Goal: Contribute content: Add original content to the website for others to see

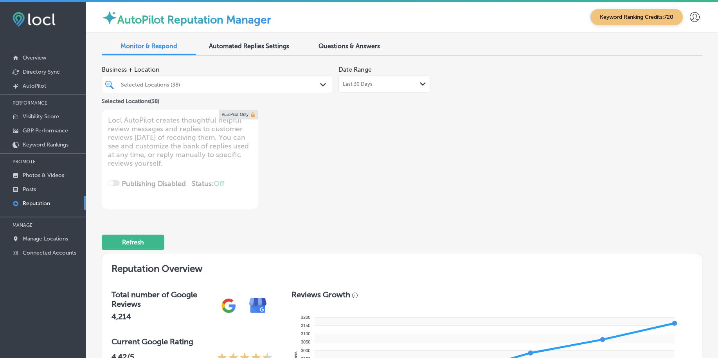
scroll to position [1024, 0]
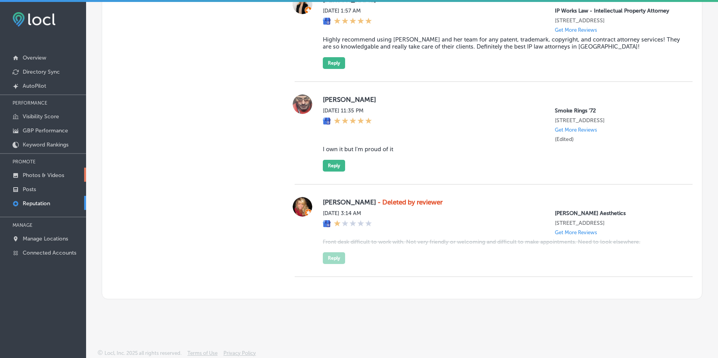
click at [33, 174] on p "Photos & Videos" at bounding box center [43, 175] width 41 height 7
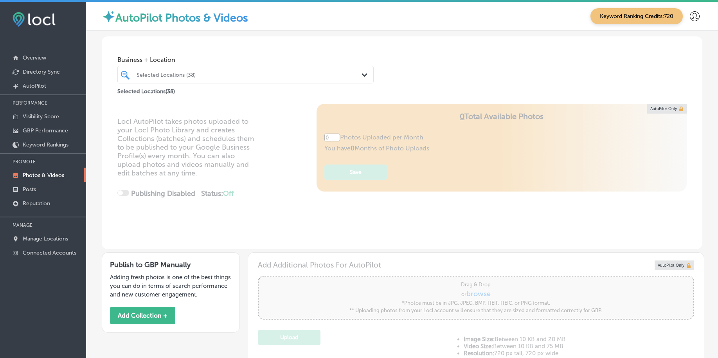
type input "5"
click at [211, 73] on div "Selected Locations (38)" at bounding box center [250, 74] width 226 height 7
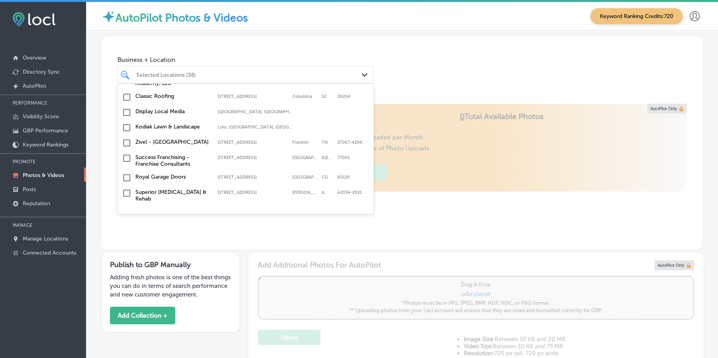
scroll to position [636, 0]
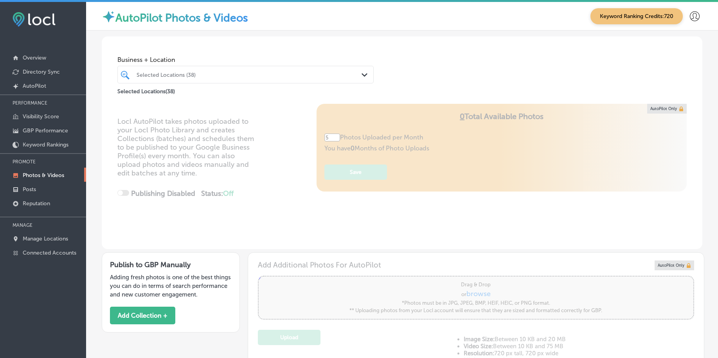
click at [271, 71] on div "Selected Locations (38)" at bounding box center [250, 74] width 226 height 7
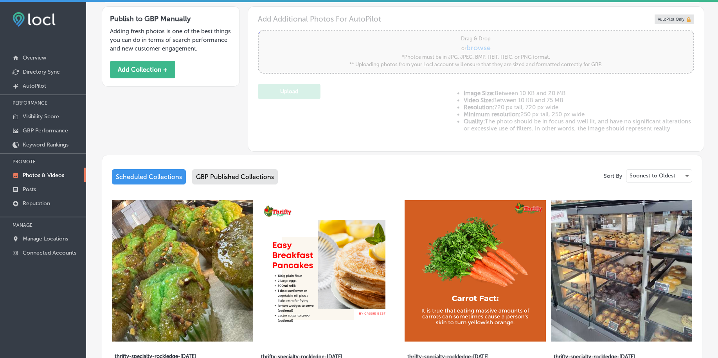
scroll to position [245, 0]
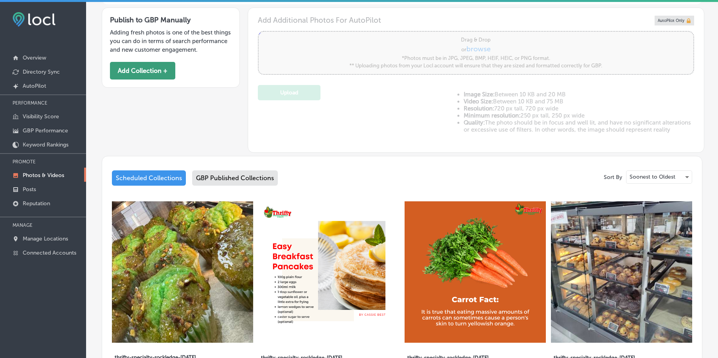
click at [136, 79] on button "Add Collection +" at bounding box center [142, 71] width 65 height 18
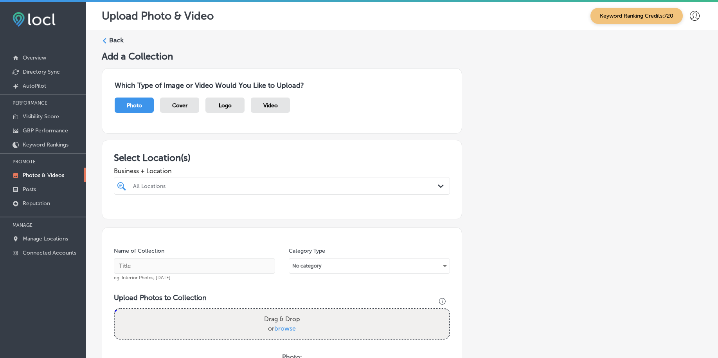
click at [247, 184] on div "All Locations" at bounding box center [286, 185] width 306 height 7
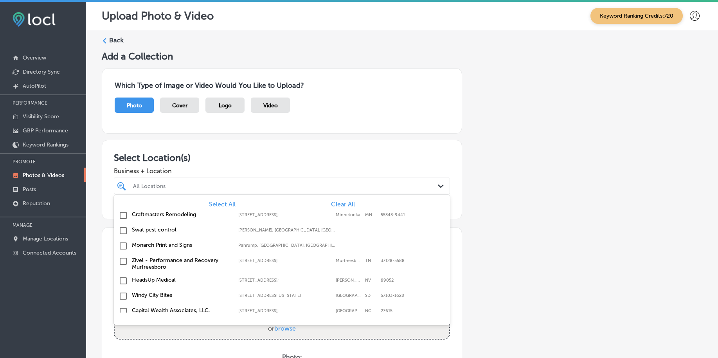
click at [337, 202] on span "Clear All" at bounding box center [343, 203] width 24 height 7
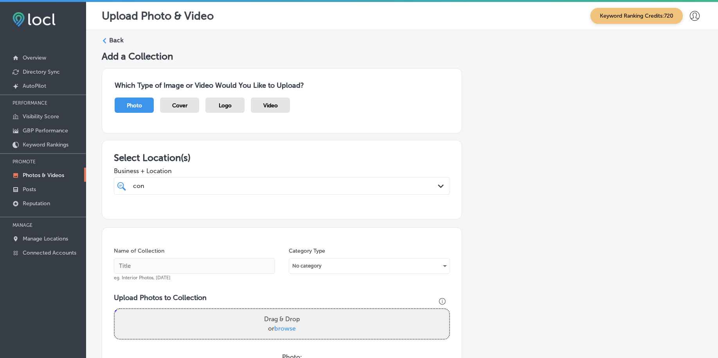
click at [337, 202] on div at bounding box center [282, 201] width 336 height 13
click at [176, 190] on div "con con" at bounding box center [267, 185] width 270 height 11
click at [165, 218] on div "Connected Restoration #103; [STREET_ADDRESS][GEOGRAPHIC_DATA][STREET_ADDRESS]" at bounding box center [282, 215] width 330 height 12
type input "connec"
click at [223, 166] on div "Business + Location connec connec Path Created with Sketch." at bounding box center [282, 178] width 336 height 31
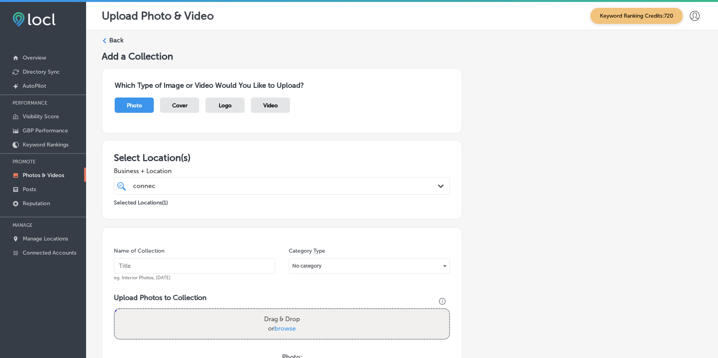
click at [197, 189] on div "connec connec" at bounding box center [267, 185] width 270 height 11
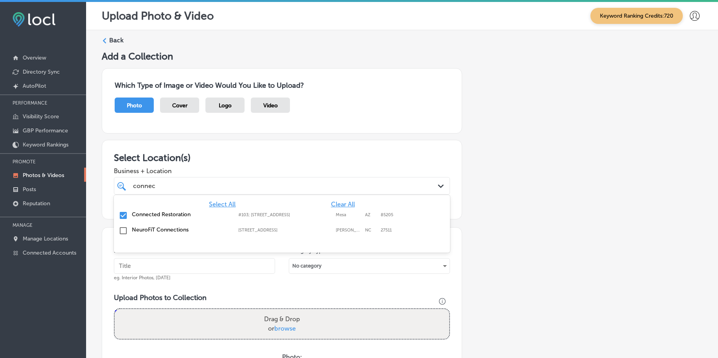
click at [197, 189] on div "connec connec" at bounding box center [267, 185] width 270 height 11
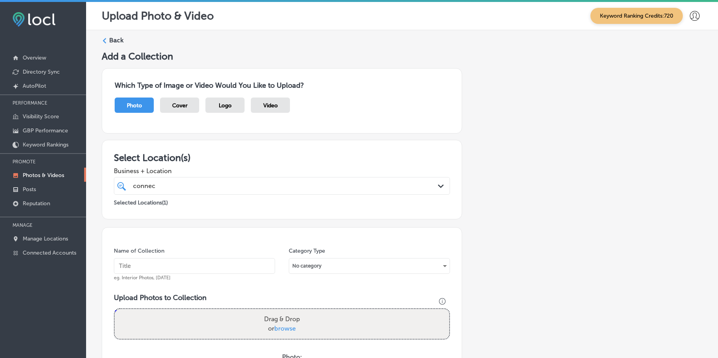
click at [197, 189] on div "connec connec" at bounding box center [267, 185] width 270 height 11
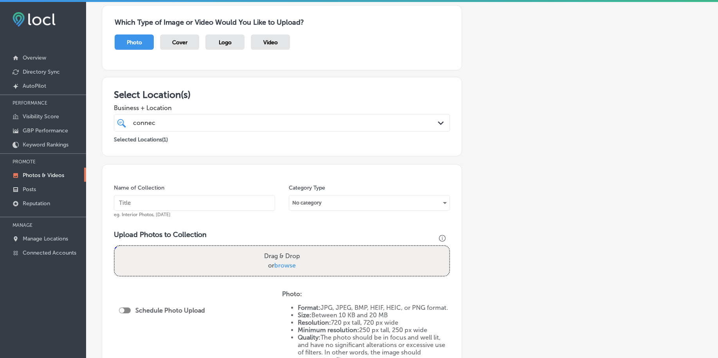
scroll to position [20, 0]
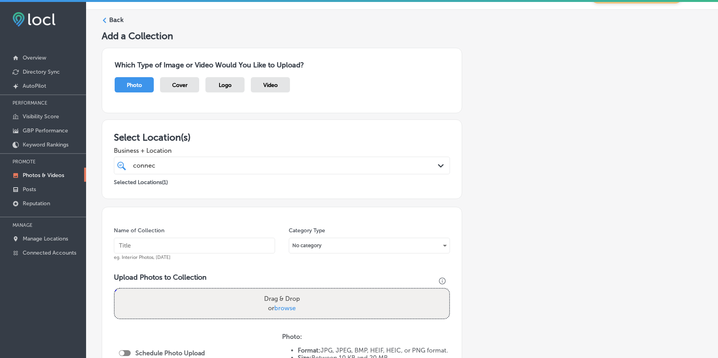
click at [170, 252] on input "text" at bounding box center [194, 246] width 161 height 16
click at [185, 164] on div "connec connec" at bounding box center [267, 165] width 270 height 11
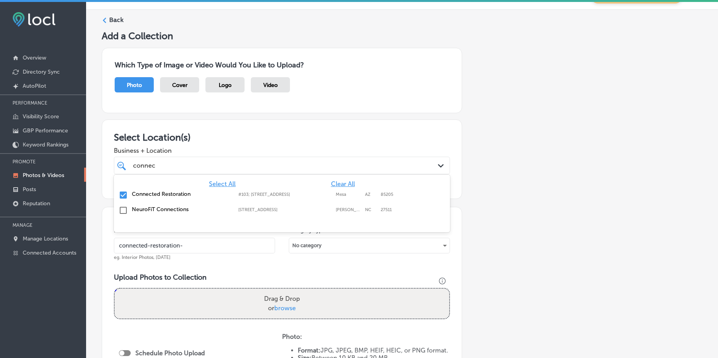
click at [185, 164] on div "connec connec" at bounding box center [267, 165] width 270 height 11
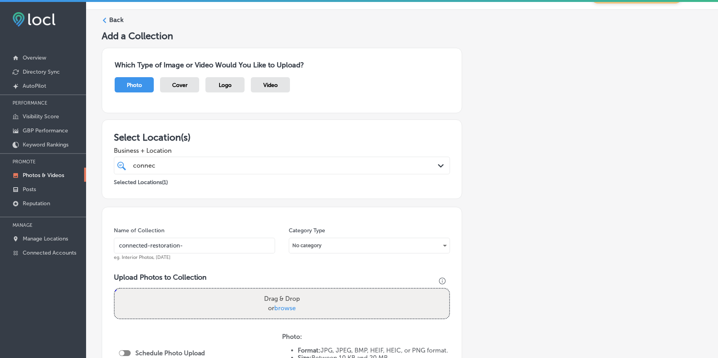
click at [200, 244] on input "connected-restoration-" at bounding box center [194, 246] width 161 height 16
type input "connected-restoration-[DATE]"
click at [466, 234] on div "Add a Collection Which Type of Image or Video Would You Like to Upload? Photo C…" at bounding box center [402, 262] width 601 height 465
click at [224, 245] on input "connected-restoration-[DATE]" at bounding box center [194, 246] width 161 height 16
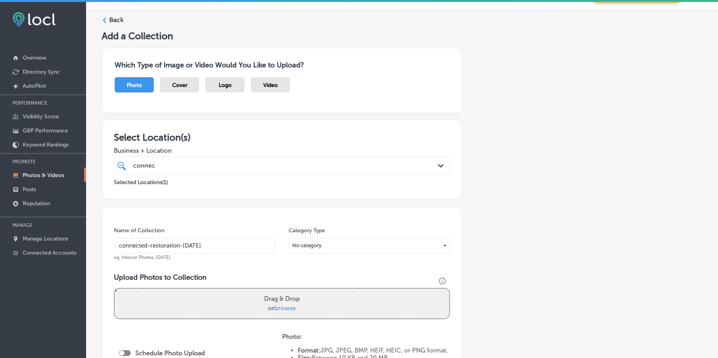
click at [224, 245] on input "connected-restoration-[DATE]" at bounding box center [194, 246] width 161 height 16
click at [223, 242] on input "connected-restoration-[DATE]" at bounding box center [194, 246] width 161 height 16
click at [277, 304] on span "browse" at bounding box center [285, 307] width 22 height 7
click at [277, 291] on input "Drag & Drop or browse" at bounding box center [282, 290] width 335 height 2
type input "C:\fakepath\water-damage-restoration-connected-restoration-boise-id (1).jpg"
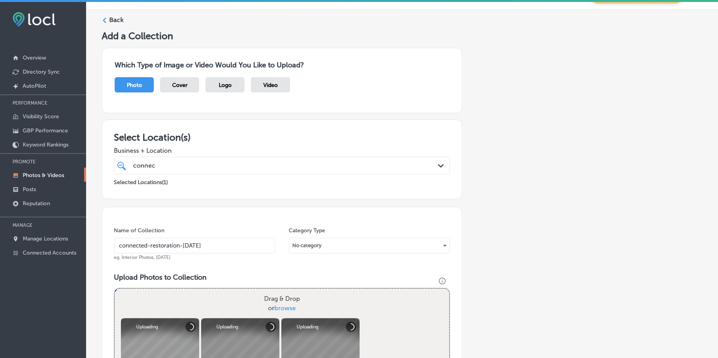
click at [247, 166] on div "connec connec" at bounding box center [267, 165] width 270 height 11
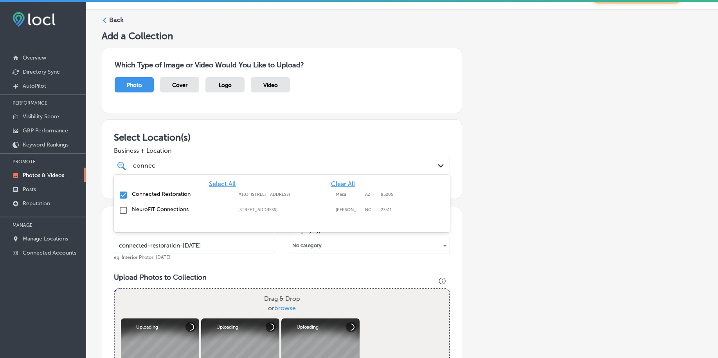
click at [247, 166] on div "connec connec" at bounding box center [267, 165] width 270 height 11
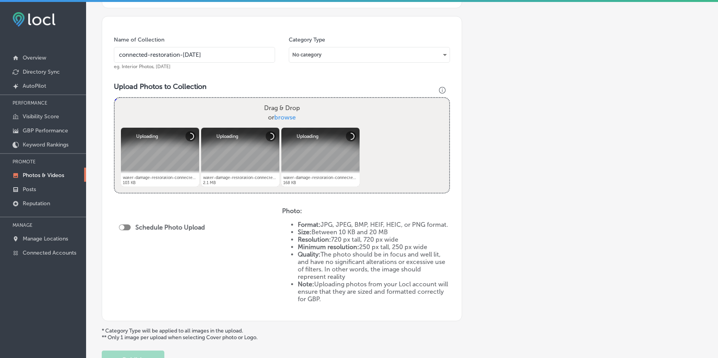
scroll to position [265, 0]
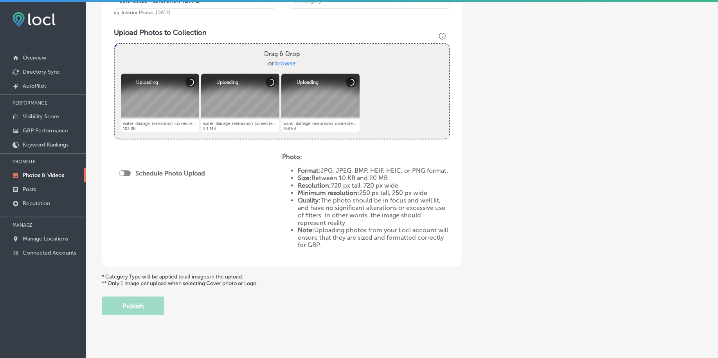
click at [127, 170] on div at bounding box center [125, 173] width 12 height 6
checkbox input "true"
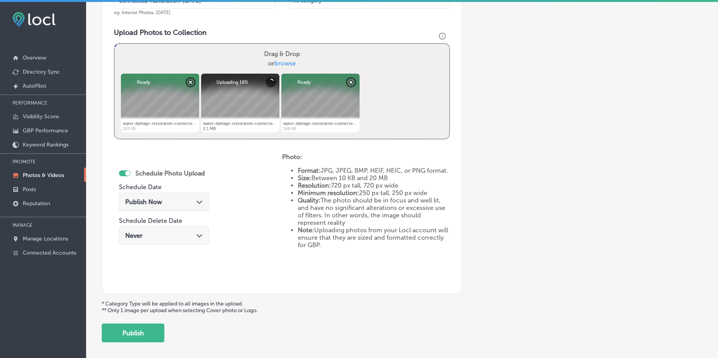
click at [144, 199] on span "Publish Now" at bounding box center [143, 201] width 37 height 7
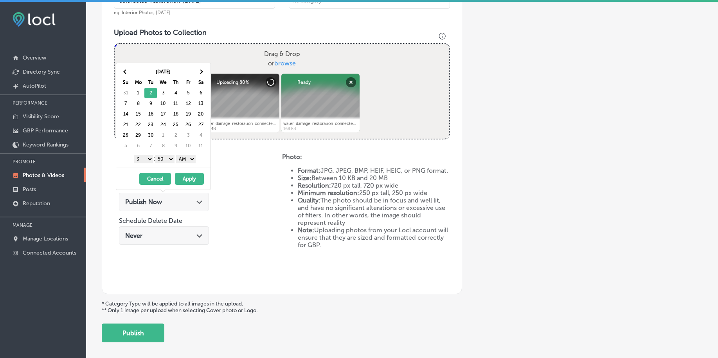
click at [147, 161] on select "1 2 3 4 5 6 7 8 9 10 11 12" at bounding box center [144, 159] width 20 height 9
drag, startPoint x: 145, startPoint y: 159, endPoint x: 162, endPoint y: 157, distance: 17.8
click at [145, 159] on select "1 2 3 4 5 6 7 8 9 10 11 12" at bounding box center [144, 159] width 20 height 9
click at [162, 157] on select "00 10 20 30 40 50" at bounding box center [165, 159] width 20 height 9
click at [163, 160] on select "00 10 20 30 40 50" at bounding box center [165, 159] width 20 height 9
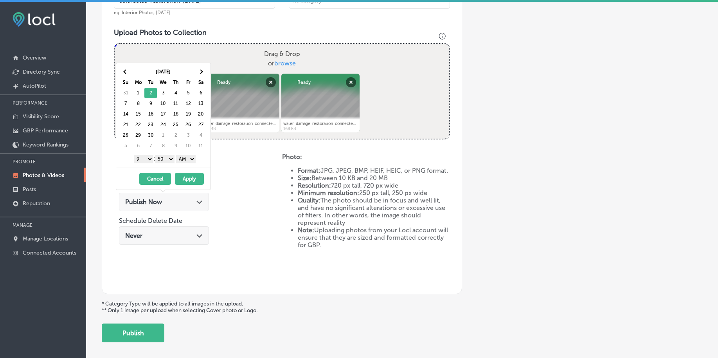
click at [157, 163] on select "00 10 20 30 40 50" at bounding box center [165, 159] width 20 height 9
click at [189, 161] on select "AM PM" at bounding box center [186, 159] width 20 height 9
click at [188, 180] on button "Apply" at bounding box center [189, 179] width 29 height 12
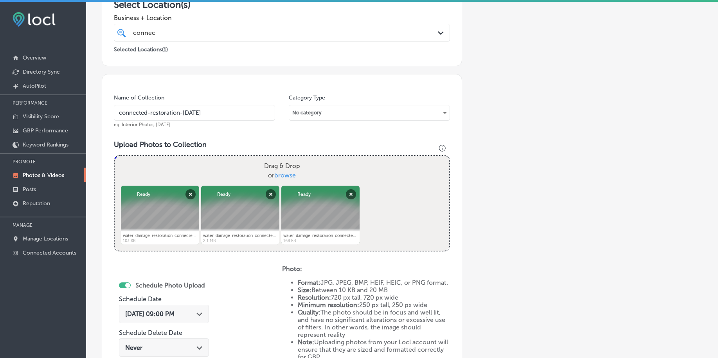
scroll to position [69, 0]
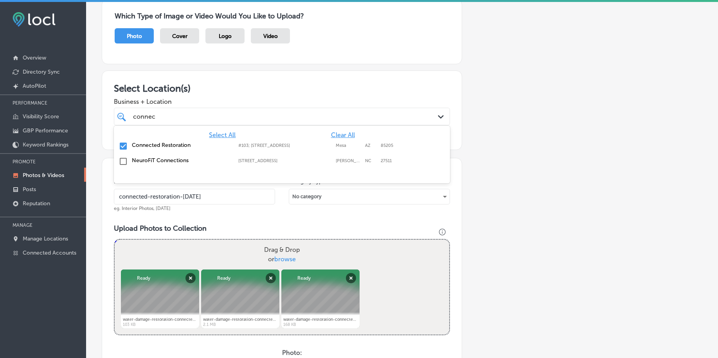
click at [173, 115] on div "connec connec" at bounding box center [267, 116] width 270 height 11
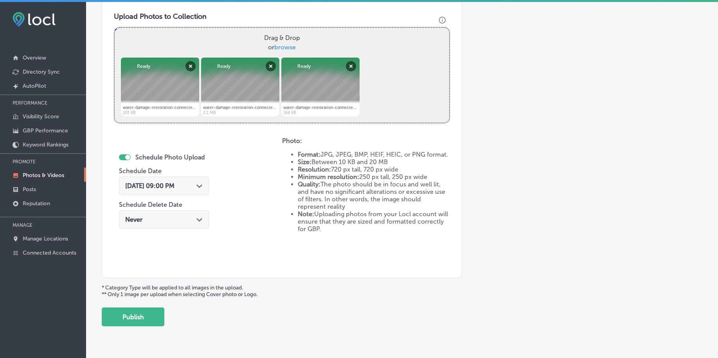
scroll to position [301, 0]
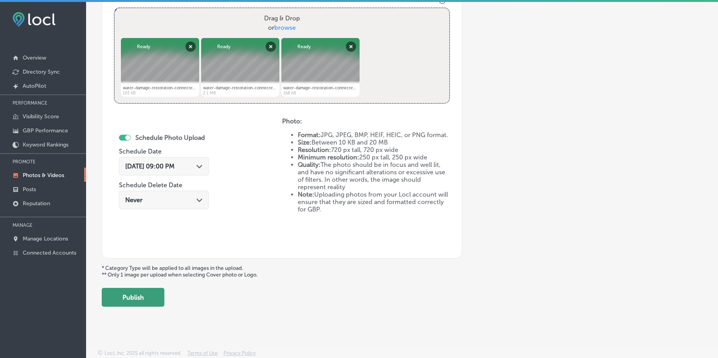
click at [128, 291] on button "Publish" at bounding box center [133, 297] width 63 height 19
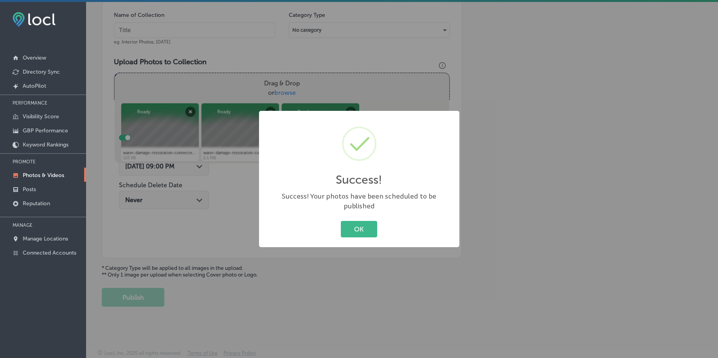
scroll to position [236, 0]
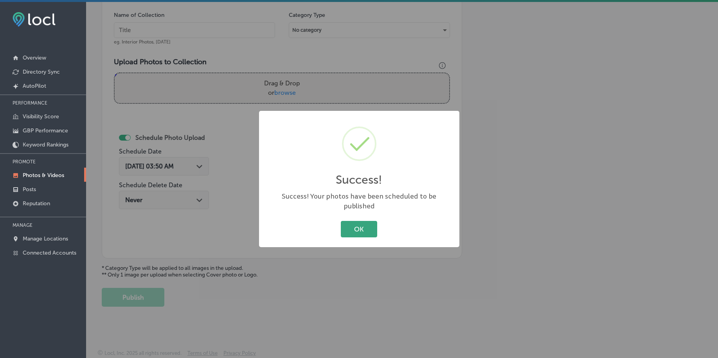
click at [351, 221] on button "OK" at bounding box center [359, 229] width 36 height 16
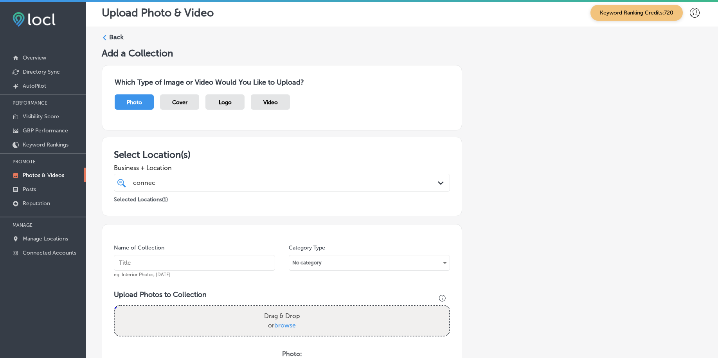
scroll to position [0, 0]
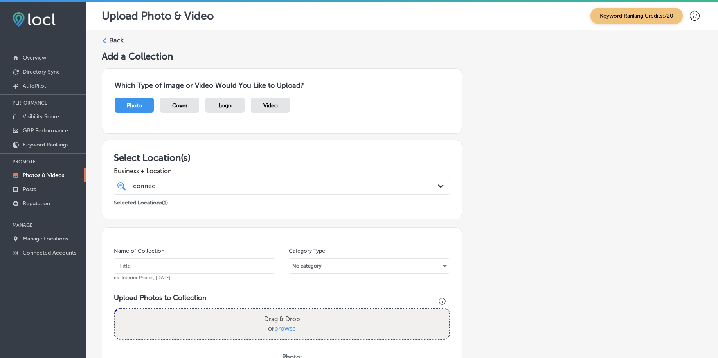
click at [211, 181] on div "connec connec" at bounding box center [267, 185] width 270 height 11
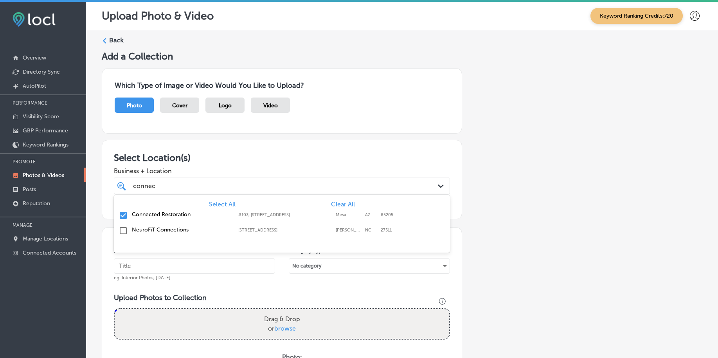
click at [211, 181] on div "connec connec" at bounding box center [267, 185] width 270 height 11
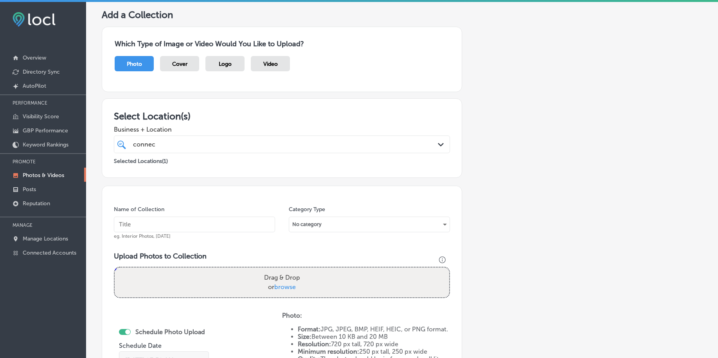
scroll to position [98, 0]
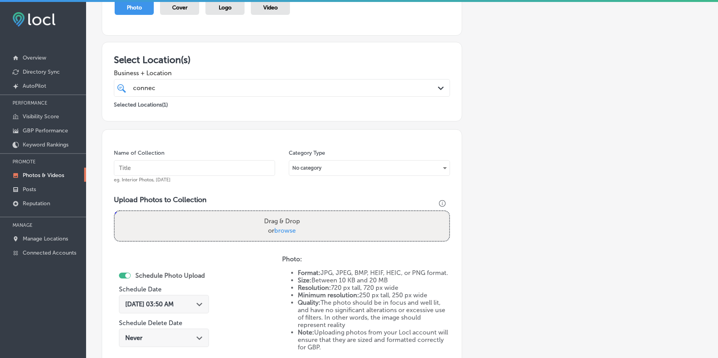
click at [189, 163] on input "text" at bounding box center [194, 168] width 161 height 16
paste input "connected-restoration-[DATE]"
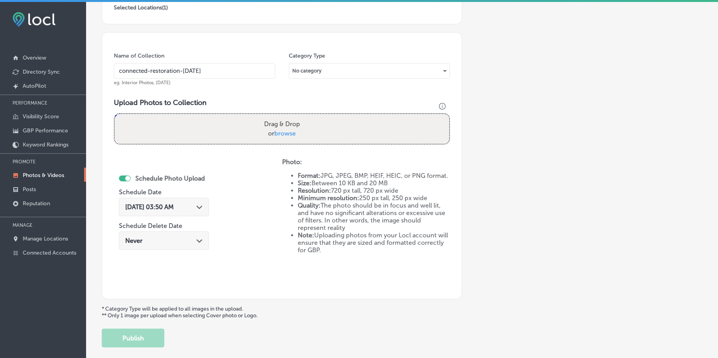
scroll to position [196, 0]
type input "connected-restoration-[DATE]"
click at [276, 128] on label "Drag & Drop or browse" at bounding box center [282, 127] width 42 height 25
click at [276, 115] on input "Drag & Drop or browse" at bounding box center [282, 114] width 335 height 2
type input "C:\fakepath\water-damage-restoration-connected-restoration-boise-id (2).png"
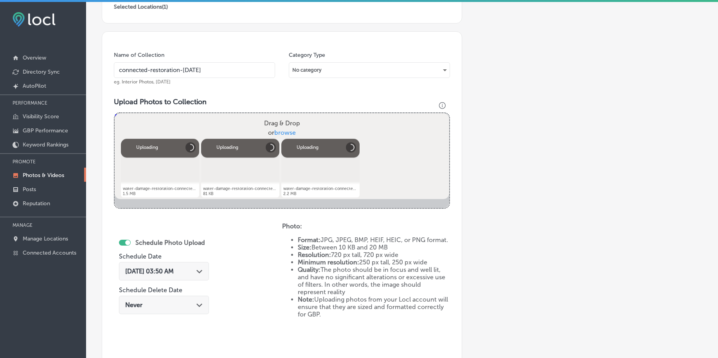
scroll to position [245, 0]
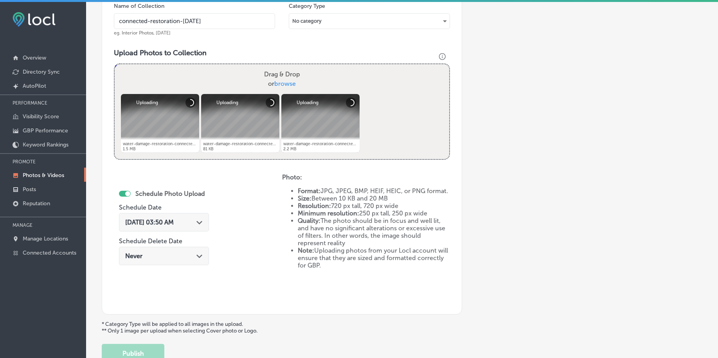
click at [198, 226] on div "[DATE] 03:50 AM Path Created with Sketch." at bounding box center [164, 221] width 78 height 7
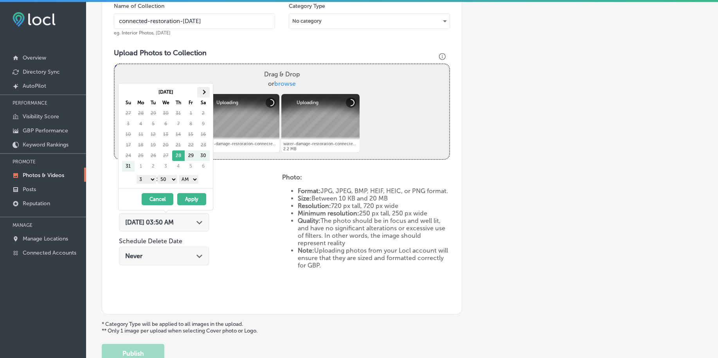
click at [201, 95] on th at bounding box center [203, 92] width 13 height 11
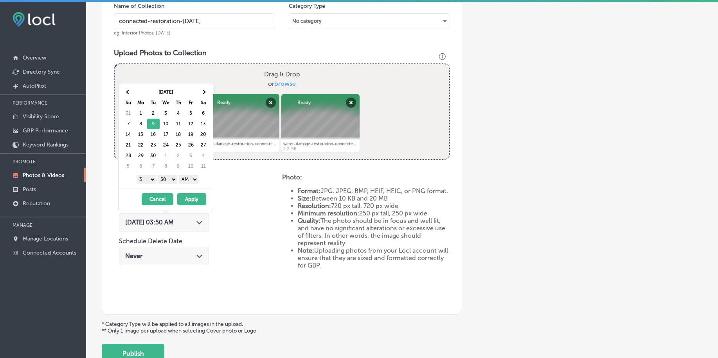
click at [143, 178] on select "1 2 3 4 5 6 7 8 9 10 11 12" at bounding box center [147, 179] width 20 height 9
click at [170, 180] on select "00 10 20 30 40 50" at bounding box center [168, 179] width 20 height 9
click at [186, 199] on button "Apply" at bounding box center [191, 199] width 29 height 12
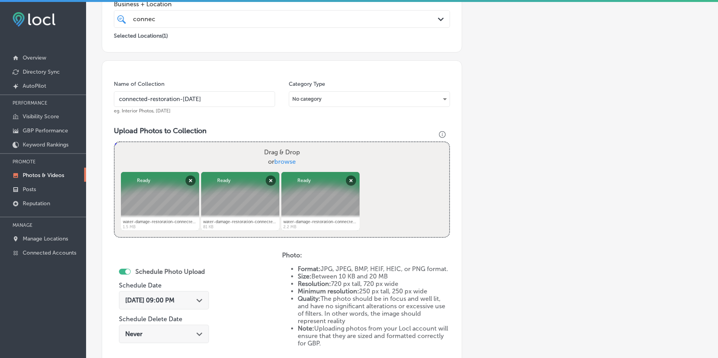
scroll to position [147, 0]
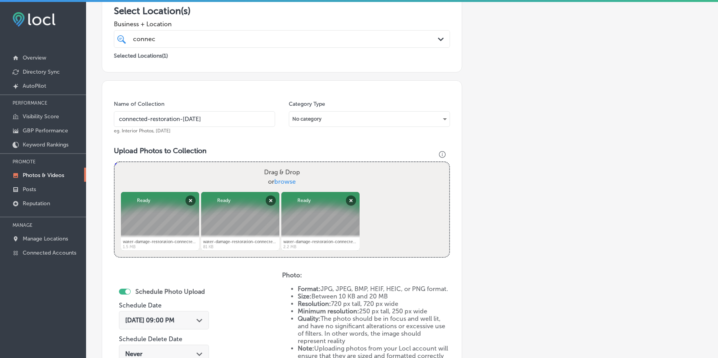
click at [174, 43] on div "connec connec" at bounding box center [267, 39] width 270 height 11
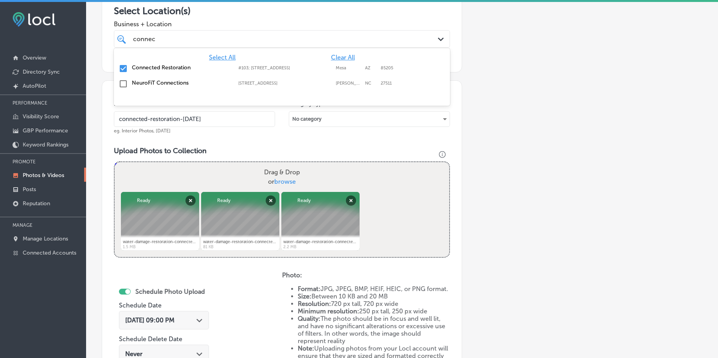
click at [174, 43] on div "connec connec" at bounding box center [267, 39] width 270 height 11
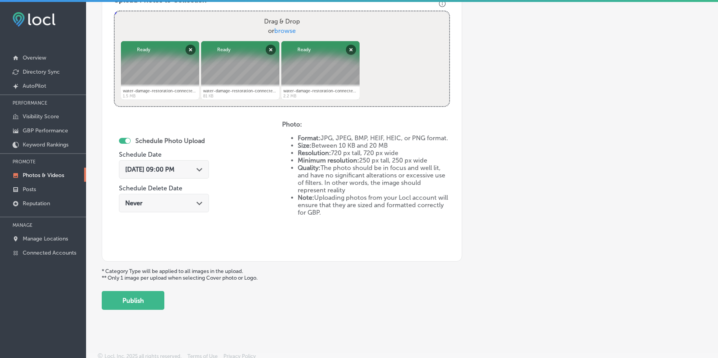
scroll to position [301, 0]
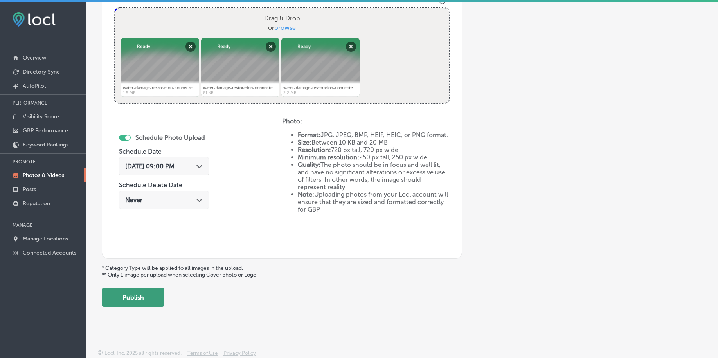
click at [153, 295] on button "Publish" at bounding box center [133, 297] width 63 height 19
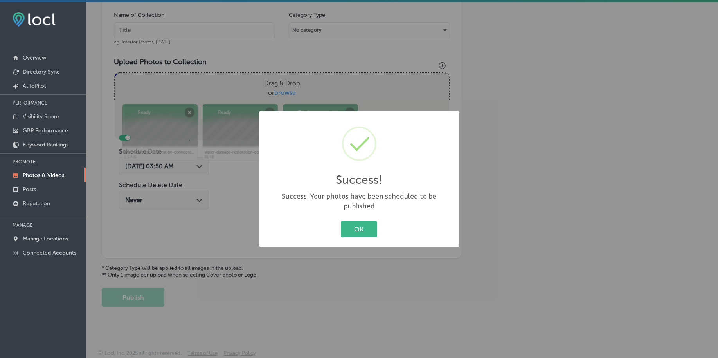
scroll to position [236, 0]
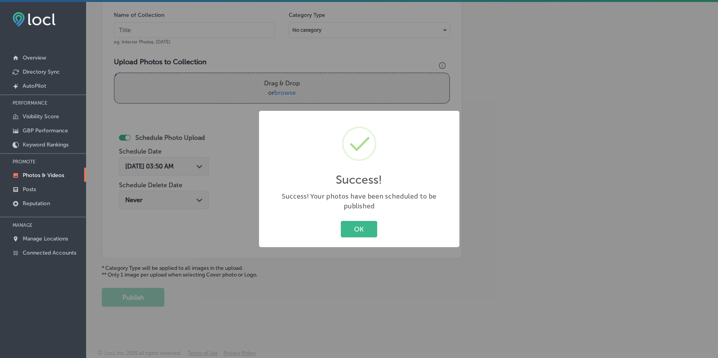
click at [358, 222] on button "OK" at bounding box center [359, 229] width 36 height 16
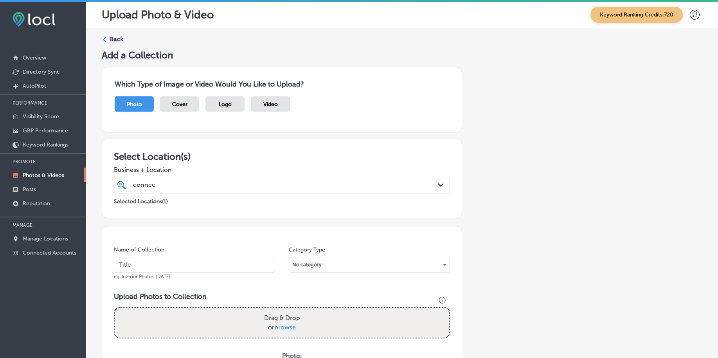
scroll to position [0, 0]
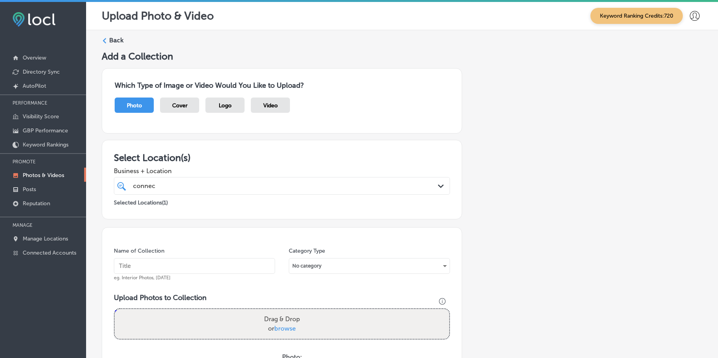
click at [164, 188] on div "connec connec" at bounding box center [267, 185] width 270 height 11
click at [164, 266] on input "text" at bounding box center [194, 266] width 161 height 16
paste input "connected-restoration-[DATE]"
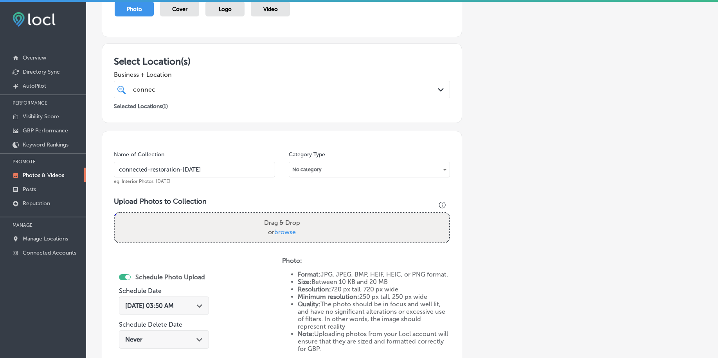
scroll to position [98, 0]
type input "connected-restoration-[DATE]"
click at [288, 230] on span "browse" at bounding box center [285, 230] width 22 height 7
click at [288, 213] on input "Drag & Drop or browse" at bounding box center [282, 212] width 335 height 2
type input "C:\fakepath\water-damage-restoration-connected-restoration-boise-id (4).png"
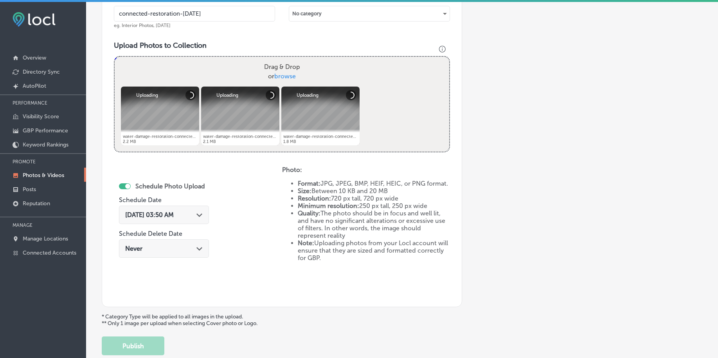
scroll to position [294, 0]
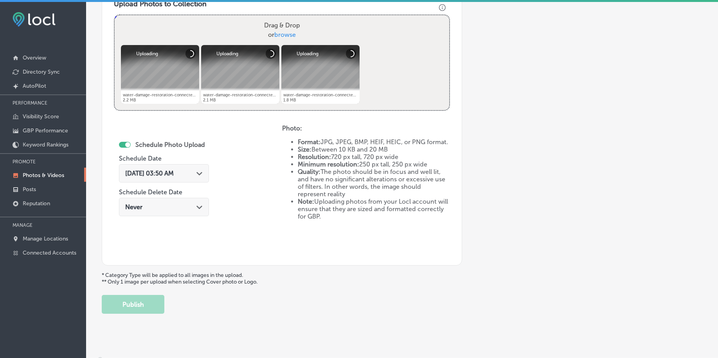
click at [174, 172] on span "[DATE] 03:50 AM" at bounding box center [149, 173] width 49 height 7
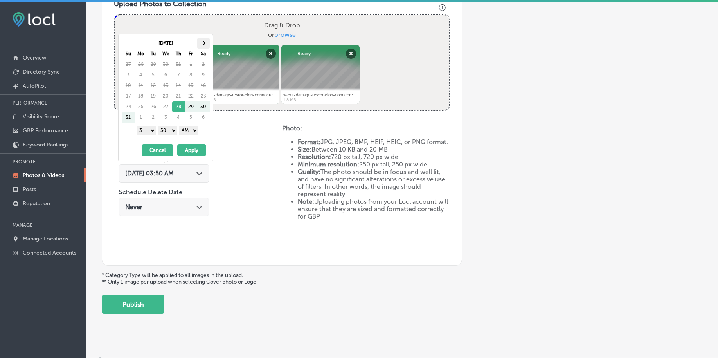
click at [201, 44] on th at bounding box center [203, 43] width 13 height 11
click at [152, 130] on select "1 2 3 4 5 6 7 8 9 10 11 12" at bounding box center [147, 130] width 20 height 9
click at [176, 130] on select "00 10 20 30 40 50" at bounding box center [168, 130] width 20 height 9
drag, startPoint x: 175, startPoint y: 139, endPoint x: 192, endPoint y: 129, distance: 19.6
click at [192, 129] on select "AM PM" at bounding box center [189, 130] width 20 height 9
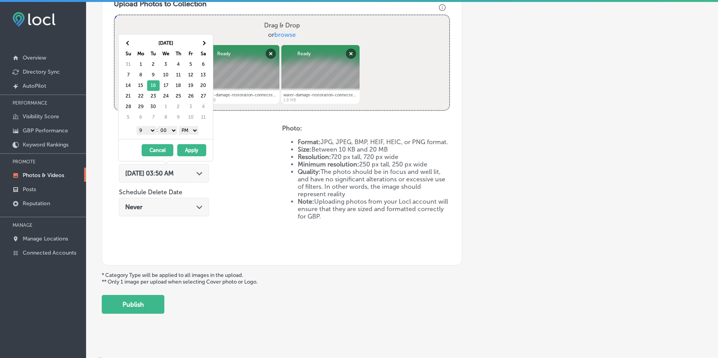
click at [192, 150] on button "Apply" at bounding box center [191, 150] width 29 height 12
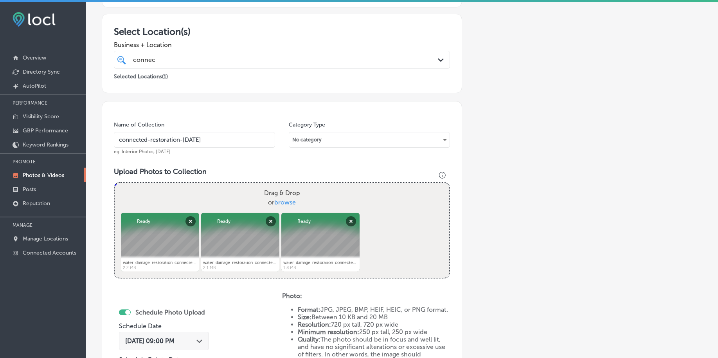
scroll to position [98, 0]
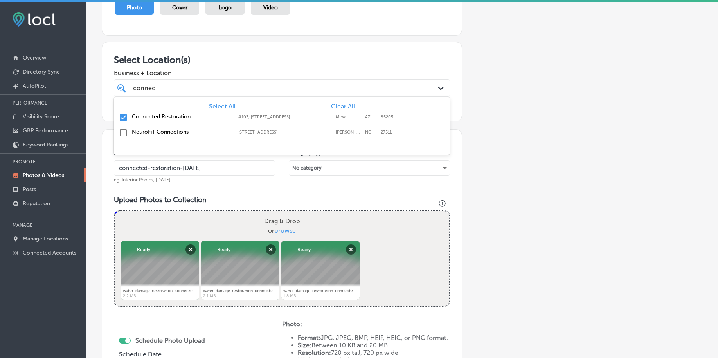
click at [183, 90] on div "connec connec" at bounding box center [267, 88] width 270 height 11
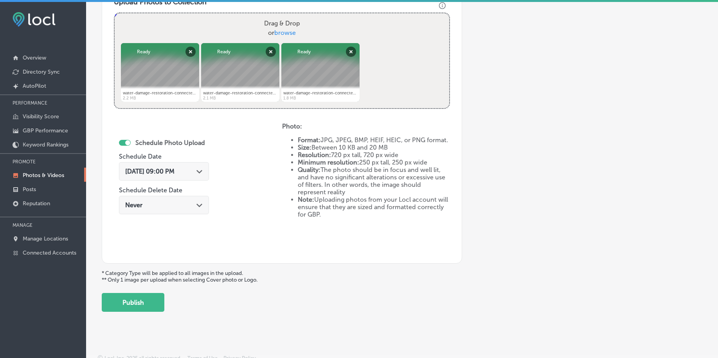
scroll to position [301, 0]
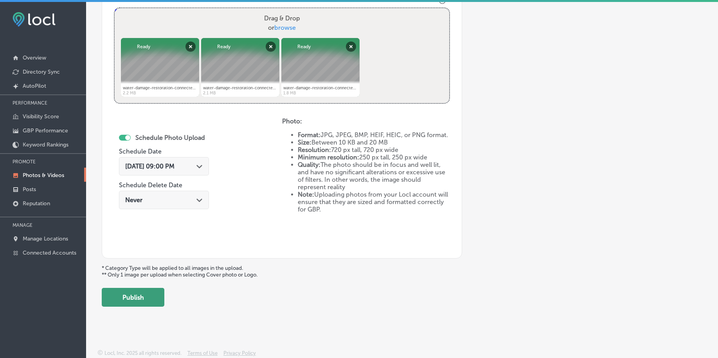
click at [137, 303] on button "Publish" at bounding box center [133, 297] width 63 height 19
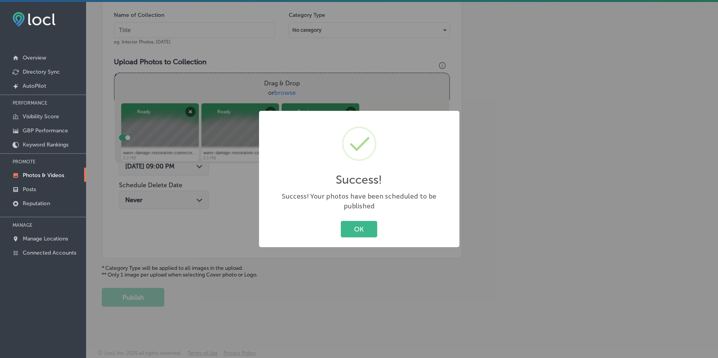
scroll to position [236, 0]
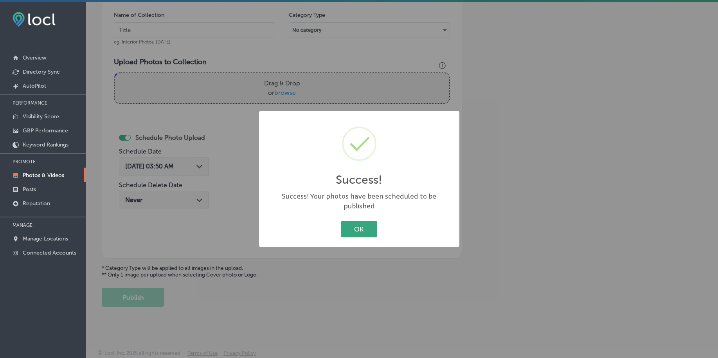
click at [370, 221] on button "OK" at bounding box center [359, 229] width 36 height 16
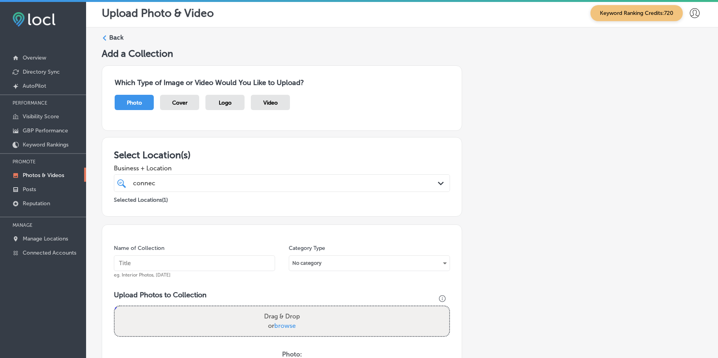
scroll to position [0, 0]
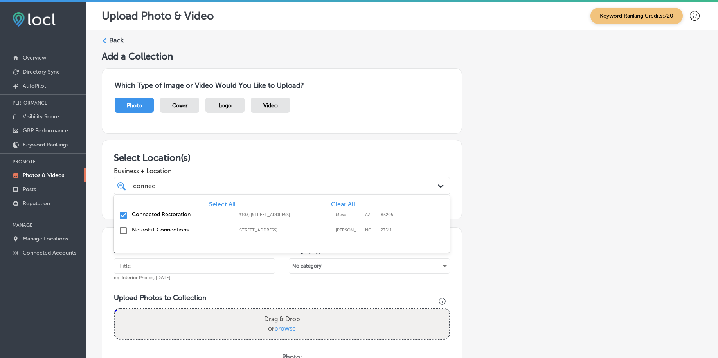
click at [239, 184] on div "connec connec" at bounding box center [267, 185] width 270 height 11
click at [238, 184] on div "connec connec" at bounding box center [267, 185] width 270 height 11
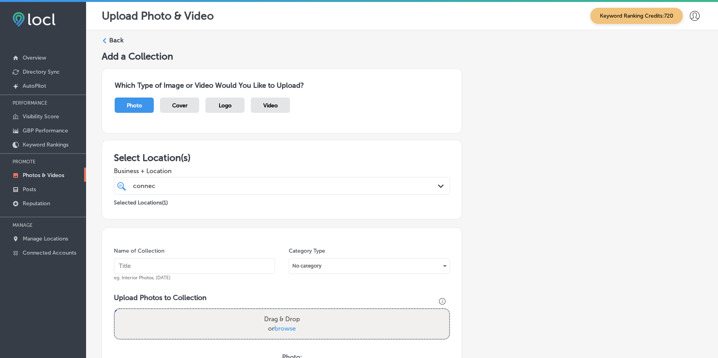
click at [196, 266] on input "text" at bounding box center [194, 266] width 161 height 16
paste input "connected-restoration-[DATE]"
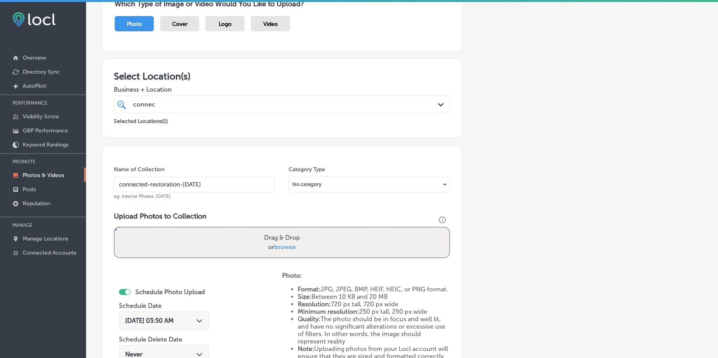
scroll to position [98, 0]
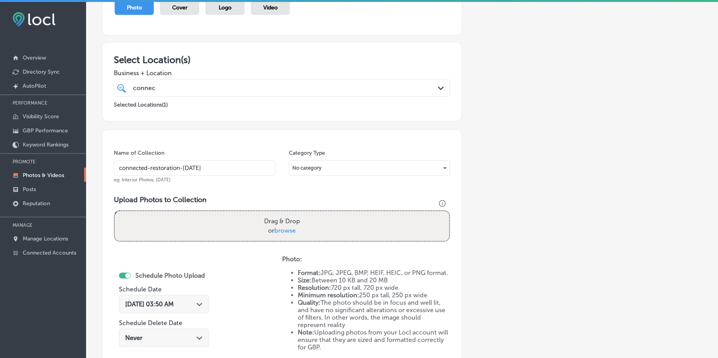
type input "connected-restoration-[DATE]"
click at [285, 228] on span "browse" at bounding box center [285, 230] width 22 height 7
click at [285, 213] on input "Drag & Drop or browse" at bounding box center [282, 212] width 335 height 2
type input "C:\fakepath\water-damage-restoration-connected-restoration-boise-id (7).png"
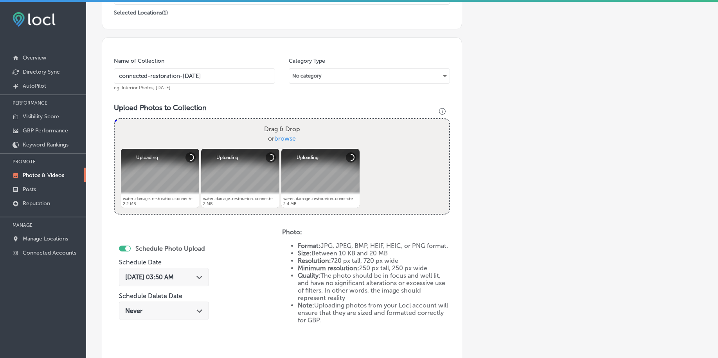
scroll to position [196, 0]
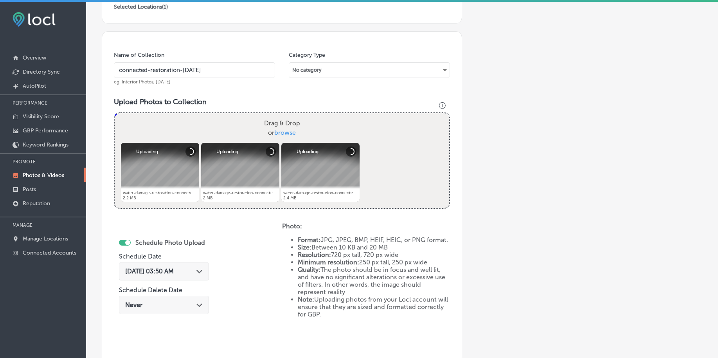
click at [146, 269] on span "[DATE] 03:50 AM" at bounding box center [149, 270] width 49 height 7
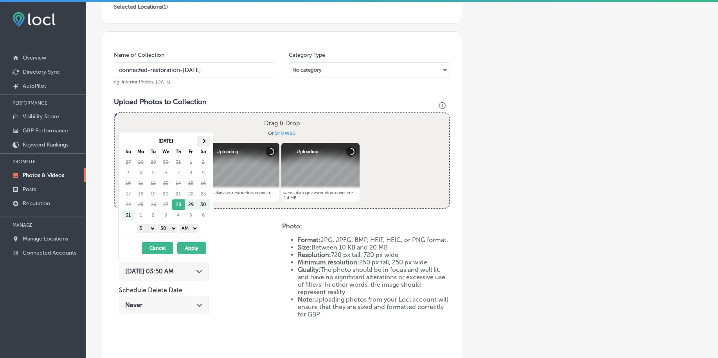
click at [202, 140] on span at bounding box center [203, 141] width 4 height 4
click at [149, 230] on select "1 2 3 4 5 6 7 8 9 10 11 12" at bounding box center [147, 228] width 20 height 9
drag, startPoint x: 167, startPoint y: 235, endPoint x: 194, endPoint y: 227, distance: 28.2
click at [194, 227] on select "AM PM" at bounding box center [189, 228] width 20 height 9
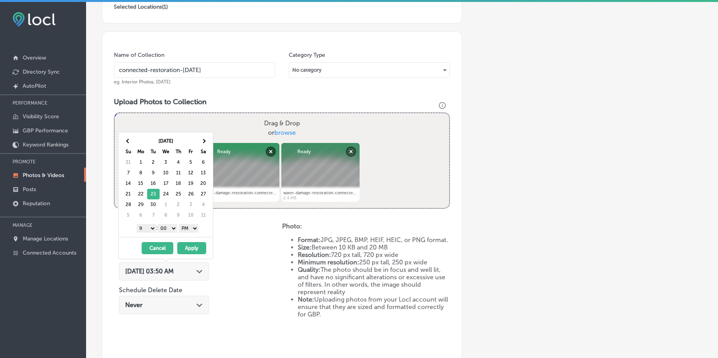
click at [194, 249] on button "Apply" at bounding box center [191, 248] width 29 height 12
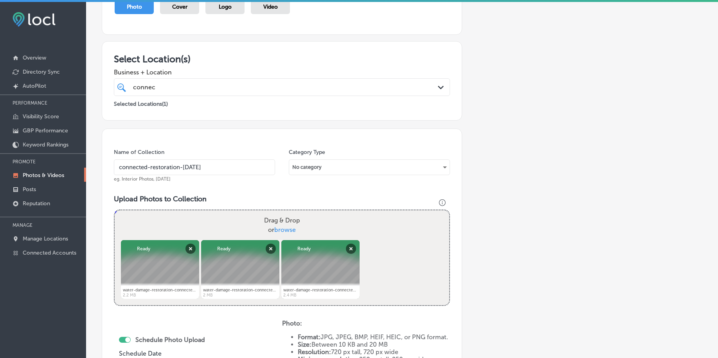
scroll to position [98, 0]
click at [188, 85] on div "connec connec" at bounding box center [267, 88] width 270 height 11
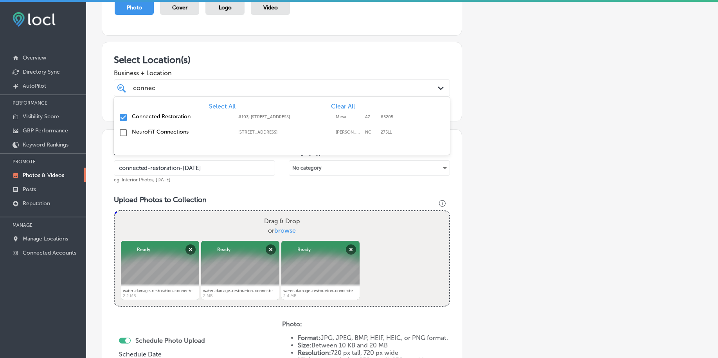
click at [188, 85] on div "connec connec" at bounding box center [267, 88] width 270 height 11
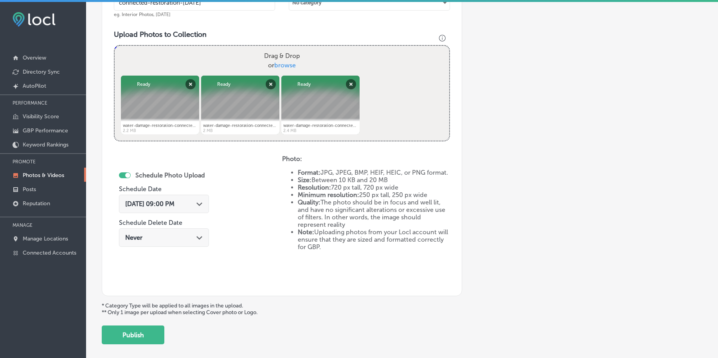
scroll to position [294, 0]
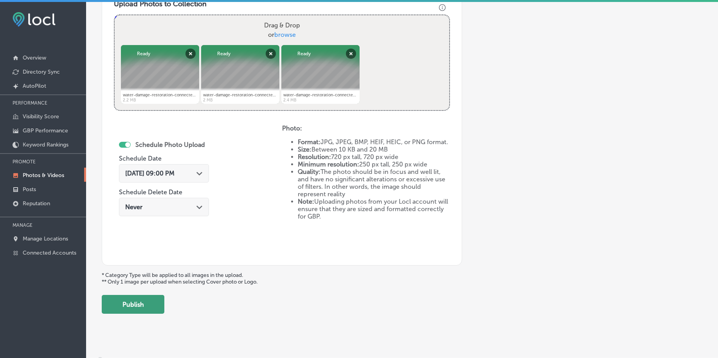
click at [135, 306] on button "Publish" at bounding box center [133, 304] width 63 height 19
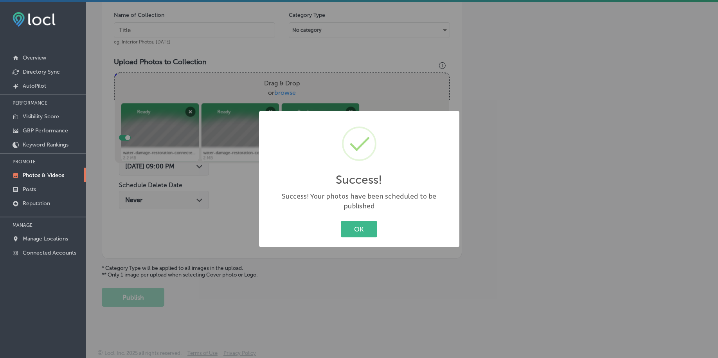
scroll to position [236, 0]
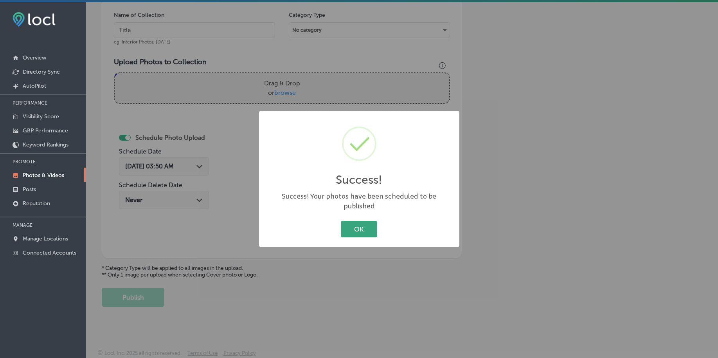
click at [342, 230] on button "OK" at bounding box center [359, 229] width 36 height 16
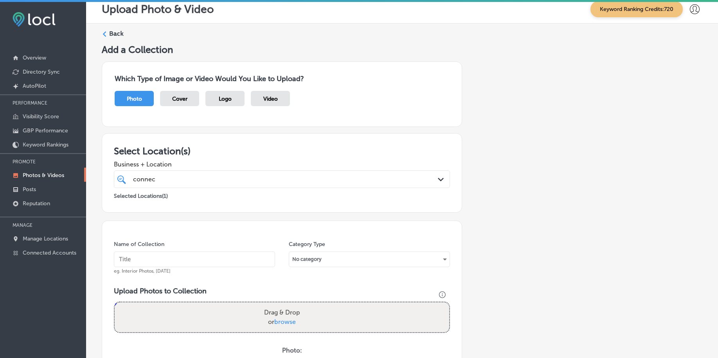
scroll to position [0, 0]
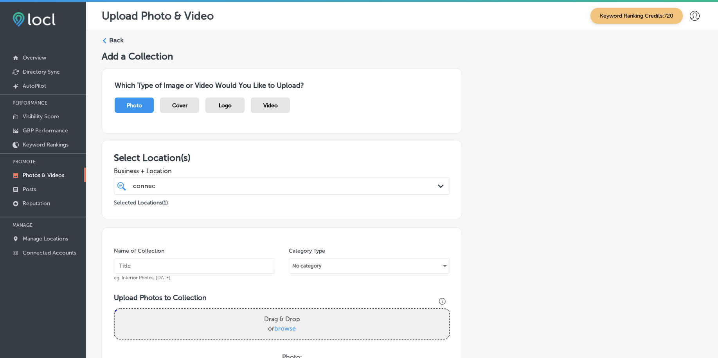
click at [186, 187] on div "connec connec" at bounding box center [267, 185] width 270 height 11
click at [153, 266] on input "text" at bounding box center [194, 266] width 161 height 16
paste input "connected-restoration-[DATE]"
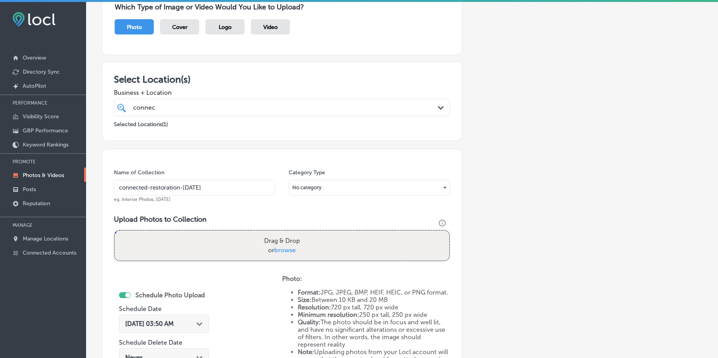
scroll to position [98, 0]
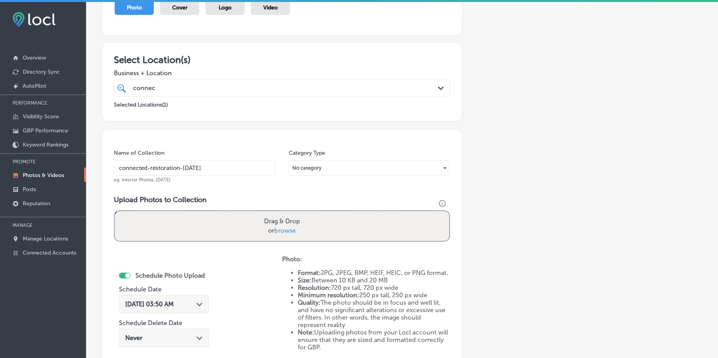
type input "connected-restoration-[DATE]"
click at [283, 229] on span "browse" at bounding box center [285, 230] width 22 height 7
click at [283, 213] on input "Drag & Drop or browse" at bounding box center [282, 212] width 335 height 2
type input "C:\fakepath\water-damage-restoration-connected-restoration-boise-id (10).png"
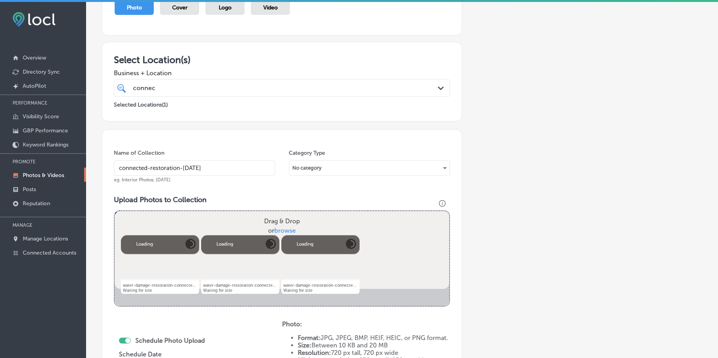
scroll to position [245, 0]
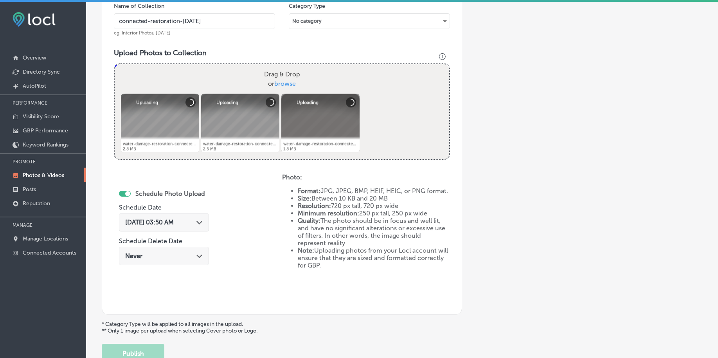
click at [174, 224] on span "[DATE] 03:50 AM" at bounding box center [149, 221] width 49 height 7
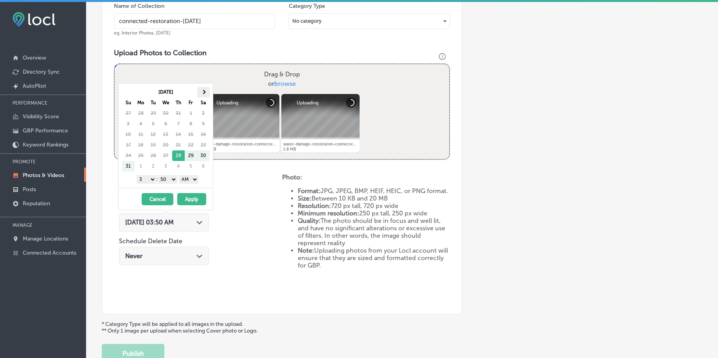
click at [204, 90] on span at bounding box center [203, 92] width 4 height 4
click at [148, 182] on select "1 2 3 4 5 6 7 8 9 10 11 12" at bounding box center [147, 179] width 20 height 9
click at [172, 180] on select "00 10 20 30 40 50" at bounding box center [168, 179] width 20 height 9
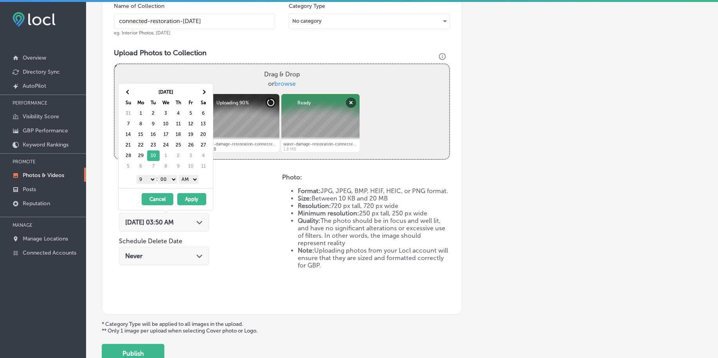
drag, startPoint x: 172, startPoint y: 189, endPoint x: 195, endPoint y: 179, distance: 25.6
click at [195, 179] on select "AM PM" at bounding box center [189, 179] width 20 height 9
click at [188, 201] on button "Apply" at bounding box center [191, 199] width 29 height 12
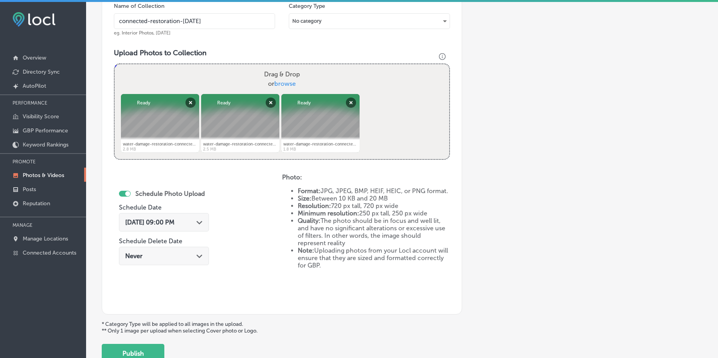
scroll to position [294, 0]
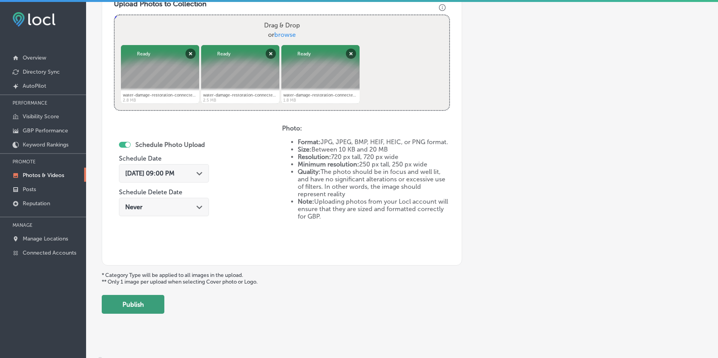
click at [150, 310] on button "Publish" at bounding box center [133, 304] width 63 height 19
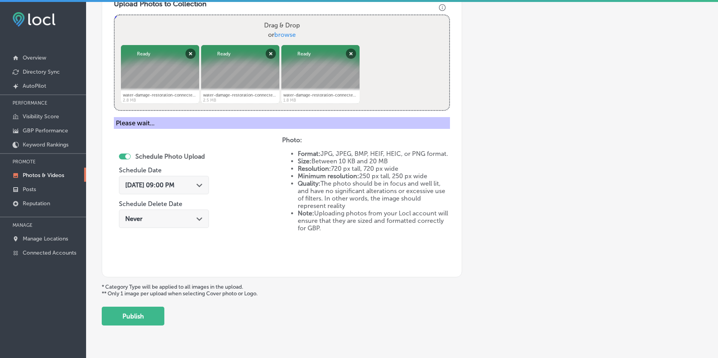
scroll to position [236, 0]
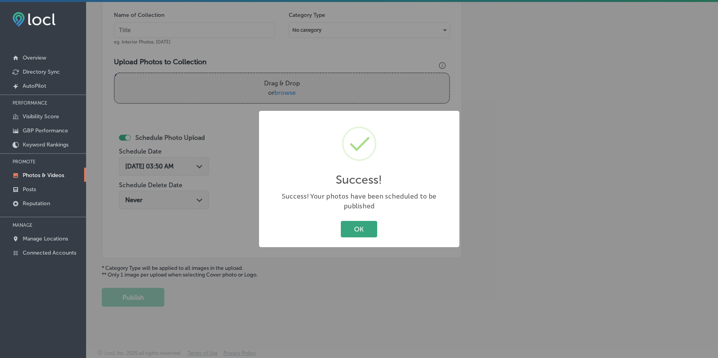
click at [348, 223] on button "OK" at bounding box center [359, 229] width 36 height 16
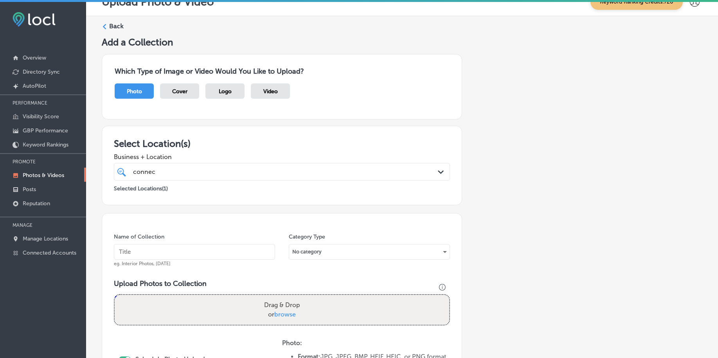
scroll to position [0, 0]
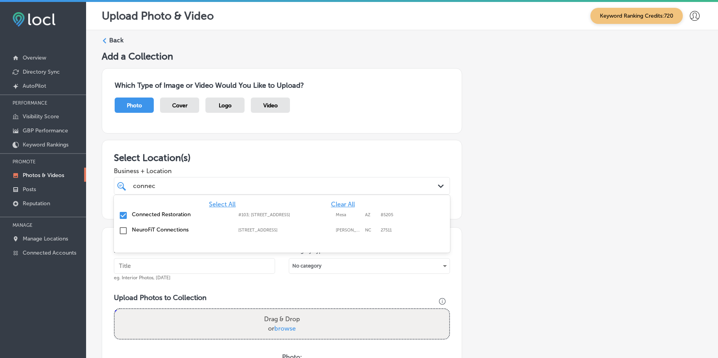
click at [217, 183] on div "connec connec" at bounding box center [267, 185] width 270 height 11
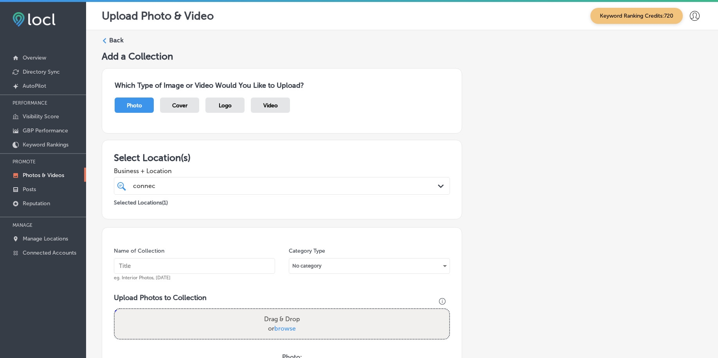
click at [191, 264] on input "text" at bounding box center [194, 266] width 161 height 16
paste input "connected-restoration-[DATE]"
click at [191, 264] on input "connected-restoration-[DATE]" at bounding box center [194, 266] width 161 height 16
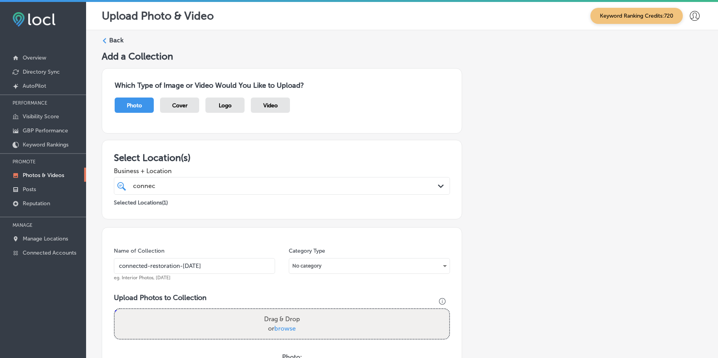
click at [191, 264] on input "connected-restoration-[DATE]" at bounding box center [194, 266] width 161 height 16
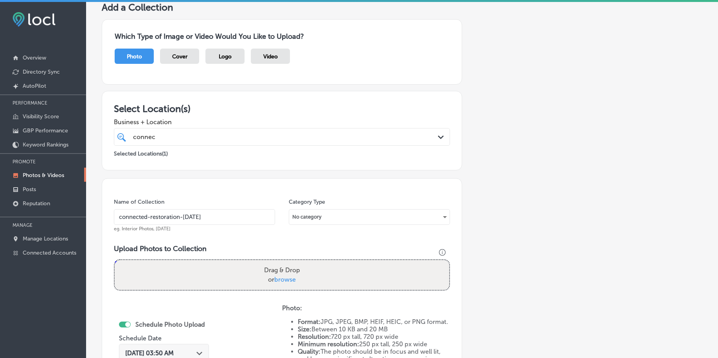
type input "connected-restoration-[DATE]"
click at [276, 276] on span "browse" at bounding box center [285, 279] width 22 height 7
click at [276, 262] on input "Drag & Drop or browse" at bounding box center [282, 261] width 335 height 2
type input "C:\fakepath\mold-remediation-connected-restoration-boise-id (1).png"
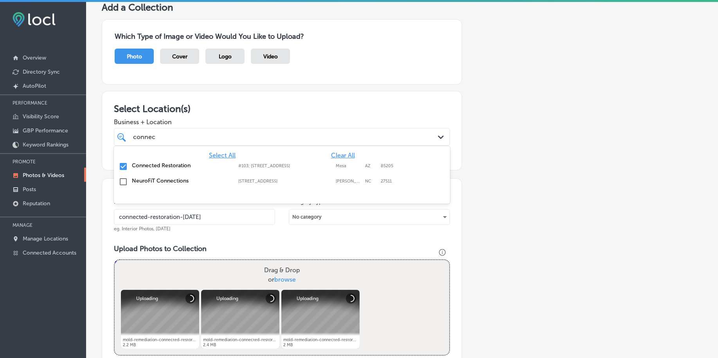
click at [160, 135] on div "connec connec" at bounding box center [267, 137] width 270 height 11
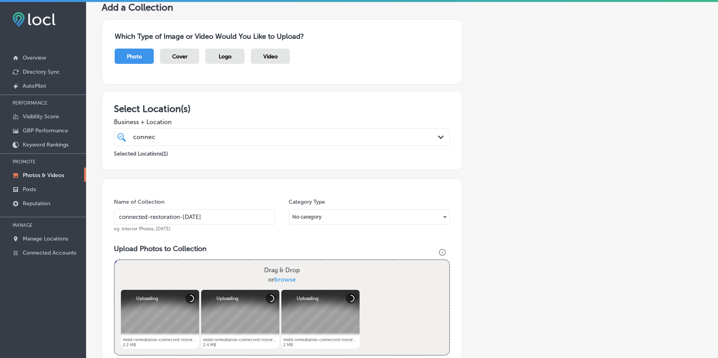
click at [160, 135] on div "connec connec" at bounding box center [267, 137] width 270 height 11
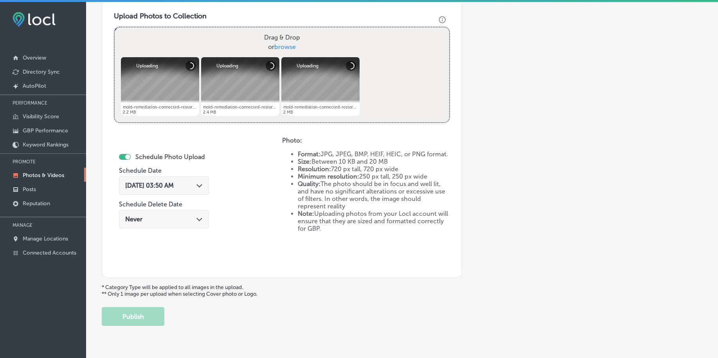
scroll to position [294, 0]
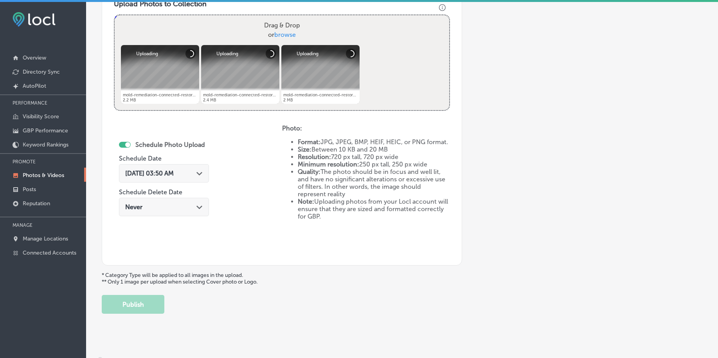
click at [170, 178] on div "[DATE] 03:50 AM Path Created with Sketch." at bounding box center [164, 173] width 90 height 18
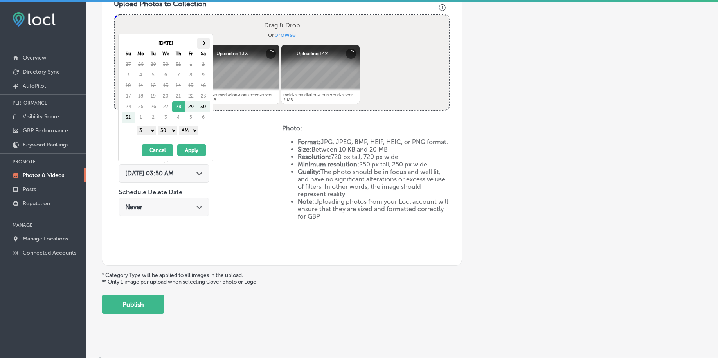
click at [205, 45] on th at bounding box center [203, 43] width 13 height 11
click at [149, 130] on select "1 2 3 4 5 6 7 8 9 10 11 12" at bounding box center [147, 130] width 20 height 9
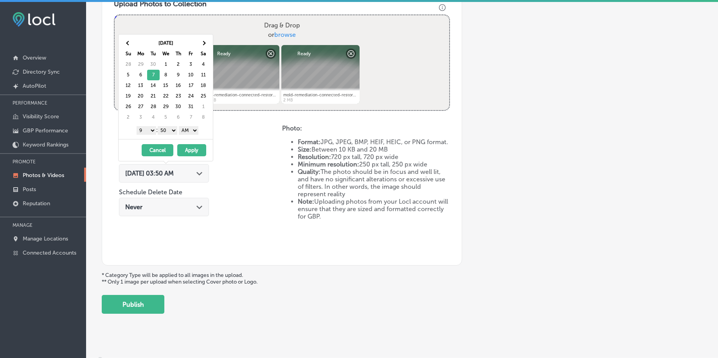
click at [170, 130] on select "00 10 20 30 40 50" at bounding box center [168, 130] width 20 height 9
drag, startPoint x: 172, startPoint y: 141, endPoint x: 195, endPoint y: 131, distance: 25.6
click at [195, 131] on select "AM PM" at bounding box center [189, 130] width 20 height 9
click at [196, 148] on button "Apply" at bounding box center [191, 150] width 29 height 12
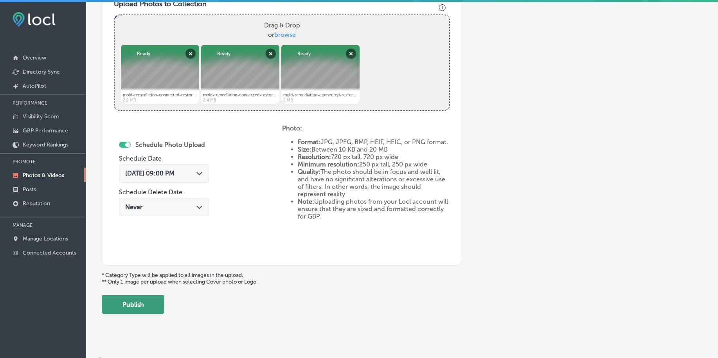
click at [146, 307] on button "Publish" at bounding box center [133, 304] width 63 height 19
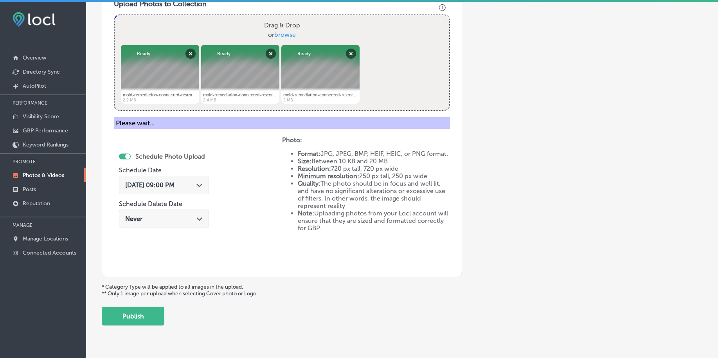
scroll to position [236, 0]
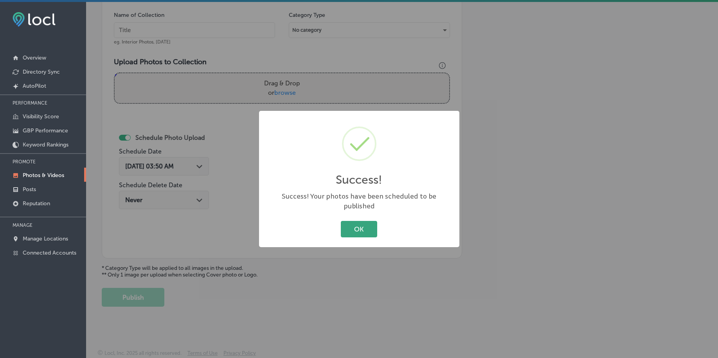
click at [348, 221] on button "OK" at bounding box center [359, 229] width 36 height 16
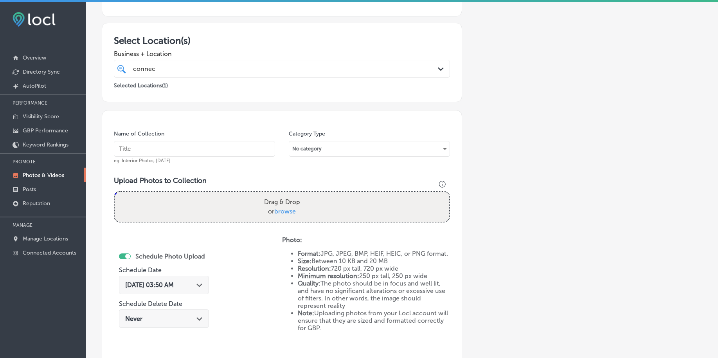
scroll to position [89, 0]
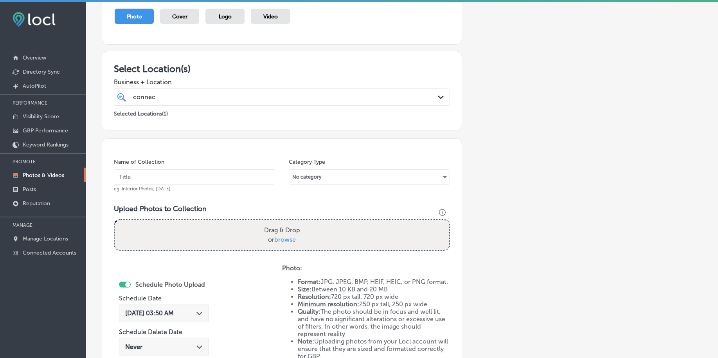
click at [172, 177] on input "text" at bounding box center [194, 177] width 161 height 16
paste input "connected-restoration-[DATE]"
type input "connected-restoration-[DATE]"
click at [291, 238] on span "browse" at bounding box center [285, 239] width 22 height 7
click at [291, 222] on input "Drag & Drop or browse" at bounding box center [282, 221] width 335 height 2
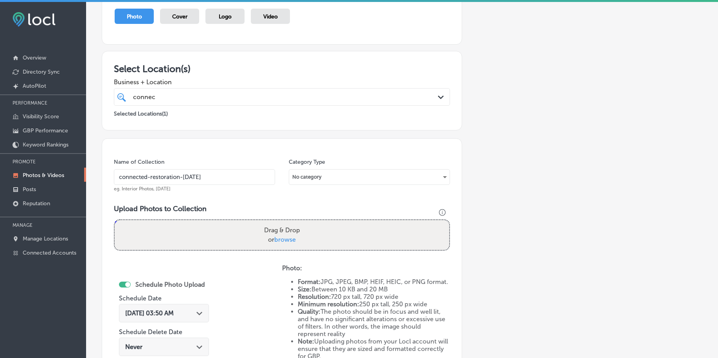
type input "C:\fakepath\mold-remediation-connected-restoration-boise-id (4).png"
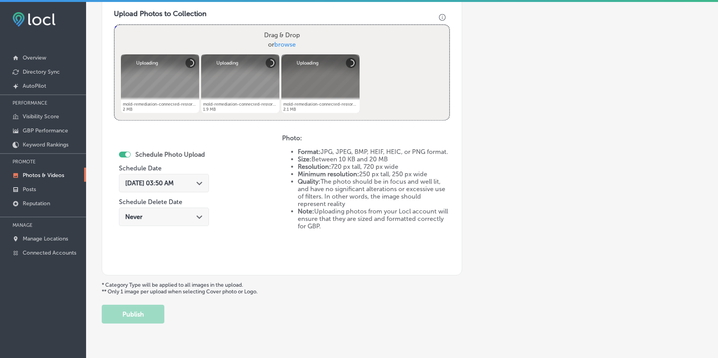
scroll to position [285, 0]
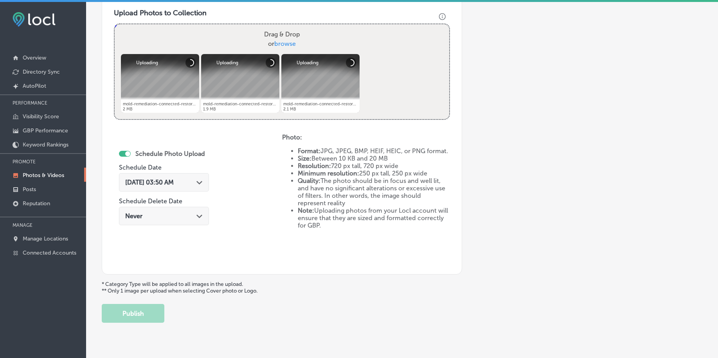
click at [169, 185] on span "[DATE] 03:50 AM" at bounding box center [149, 182] width 49 height 7
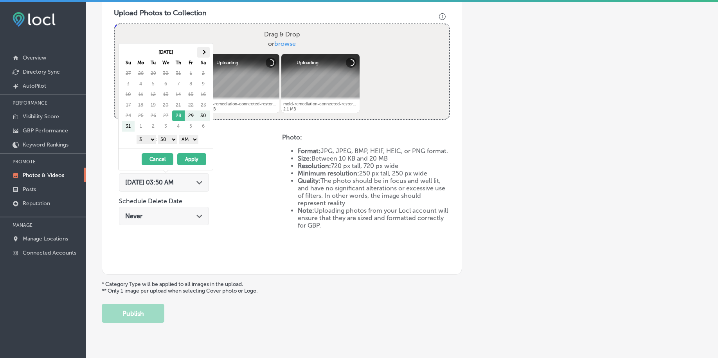
click at [205, 51] on span at bounding box center [203, 52] width 4 height 4
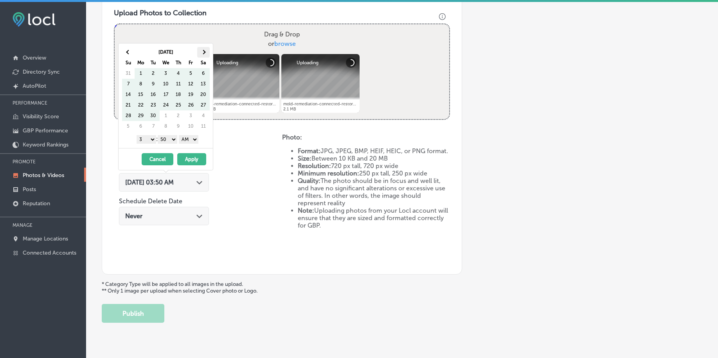
click at [208, 52] on th at bounding box center [203, 52] width 13 height 11
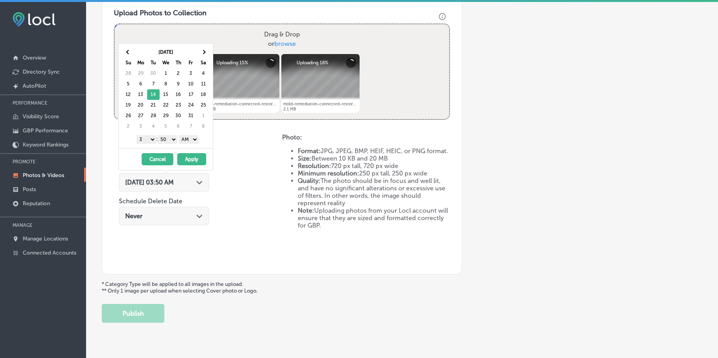
click at [144, 138] on select "1 2 3 4 5 6 7 8 9 10 11 12" at bounding box center [147, 139] width 20 height 9
click at [195, 138] on select "AM PM" at bounding box center [189, 139] width 20 height 9
click at [194, 157] on button "Apply" at bounding box center [191, 159] width 29 height 12
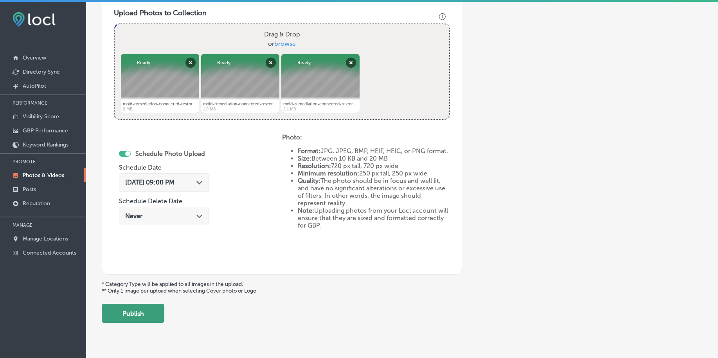
click at [134, 315] on button "Publish" at bounding box center [133, 313] width 63 height 19
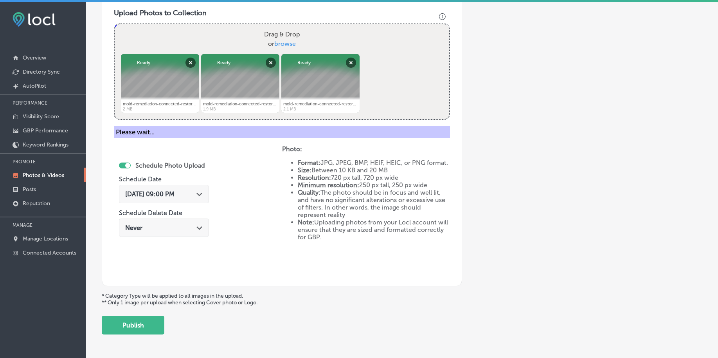
scroll to position [236, 0]
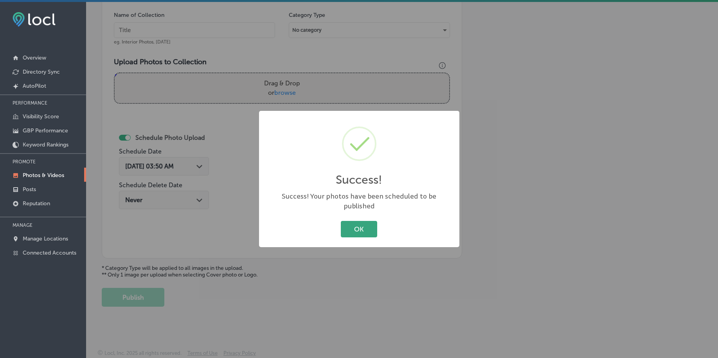
click at [357, 224] on button "OK" at bounding box center [359, 229] width 36 height 16
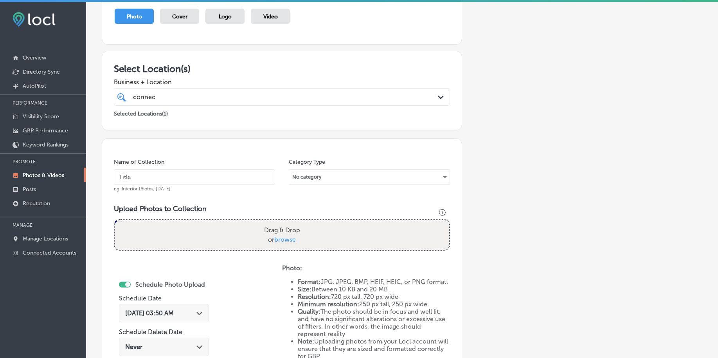
scroll to position [40, 0]
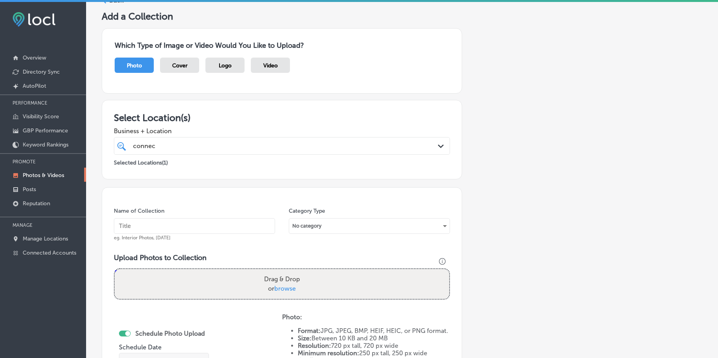
click at [230, 149] on div "connec connec" at bounding box center [267, 146] width 270 height 11
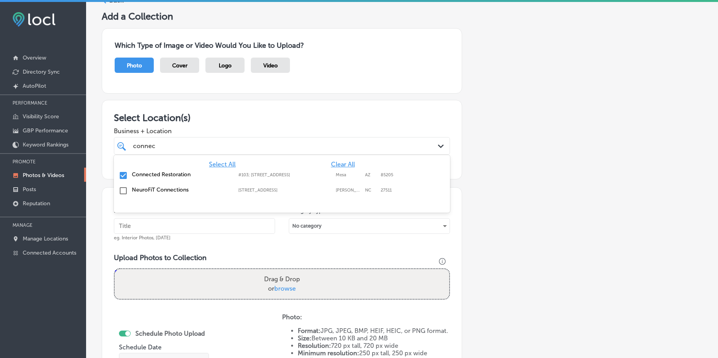
click at [230, 149] on div "connec connec" at bounding box center [267, 146] width 270 height 11
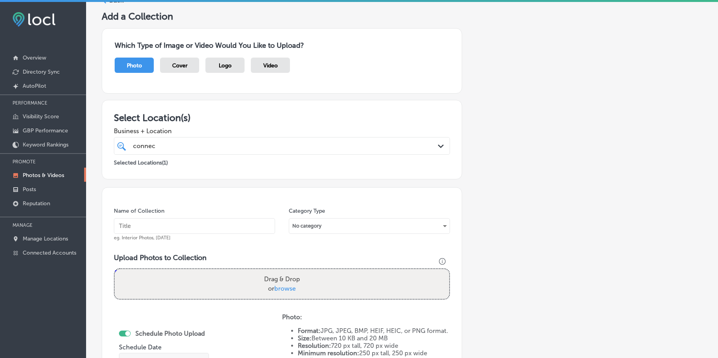
click at [190, 227] on input "text" at bounding box center [194, 226] width 161 height 16
paste input "connected-restoration-[DATE]"
type input "connected-restoration-[DATE]"
click at [277, 287] on span "browse" at bounding box center [285, 288] width 22 height 7
click at [277, 271] on input "Drag & Drop or browse" at bounding box center [282, 270] width 335 height 2
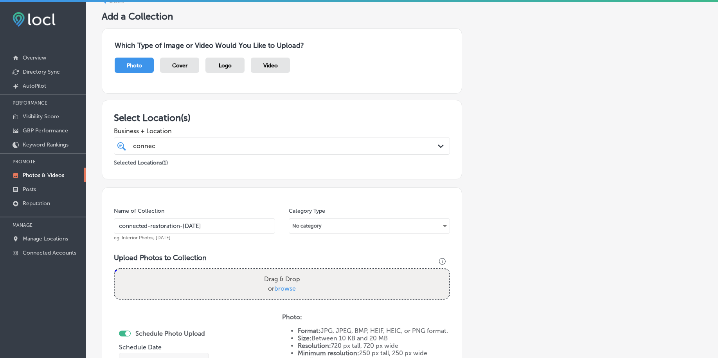
type input "C:\fakepath\mold-remediation-connected-restoration-boise-id (7).png"
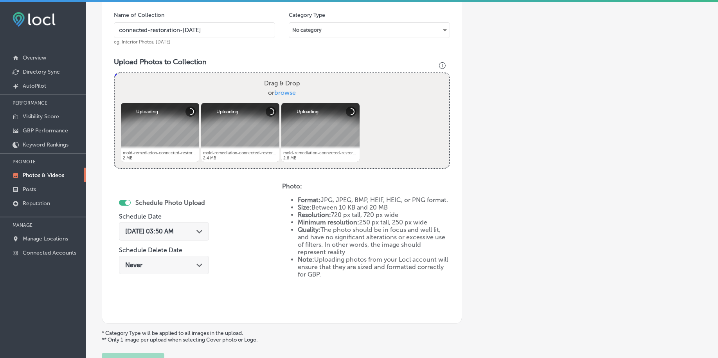
scroll to position [285, 0]
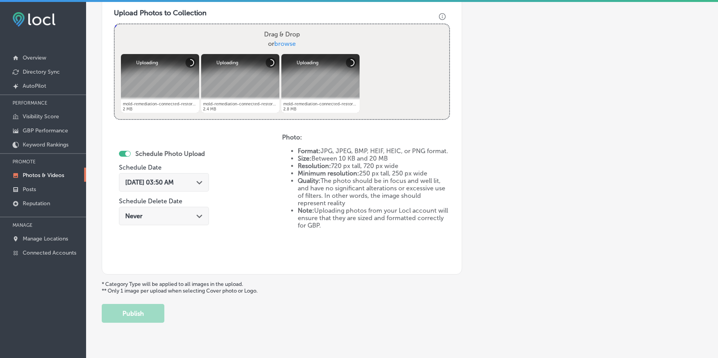
click at [149, 173] on div "[DATE] 03:50 AM Path Created with Sketch." at bounding box center [164, 184] width 90 height 26
click at [173, 182] on span "[DATE] 03:50 AM" at bounding box center [149, 182] width 49 height 7
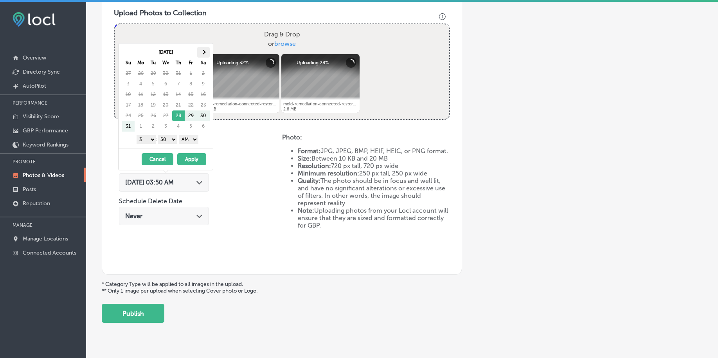
click at [204, 49] on th at bounding box center [203, 52] width 13 height 11
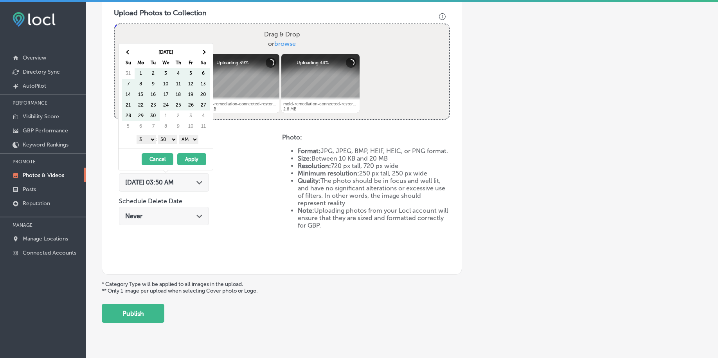
click at [204, 49] on th at bounding box center [203, 52] width 13 height 11
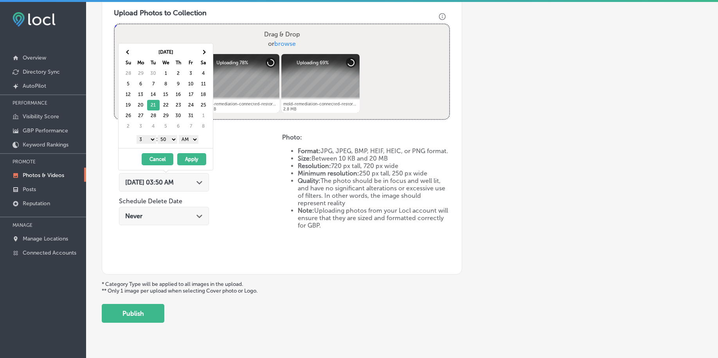
click at [143, 137] on select "1 2 3 4 5 6 7 8 9 10 11 12" at bounding box center [147, 139] width 20 height 9
click at [176, 142] on select "00 10 20 30 40 50" at bounding box center [168, 139] width 20 height 9
click at [191, 157] on button "Apply" at bounding box center [191, 159] width 29 height 12
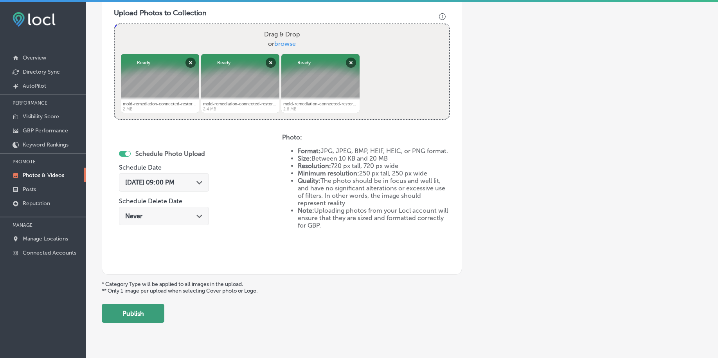
click at [144, 310] on button "Publish" at bounding box center [133, 313] width 63 height 19
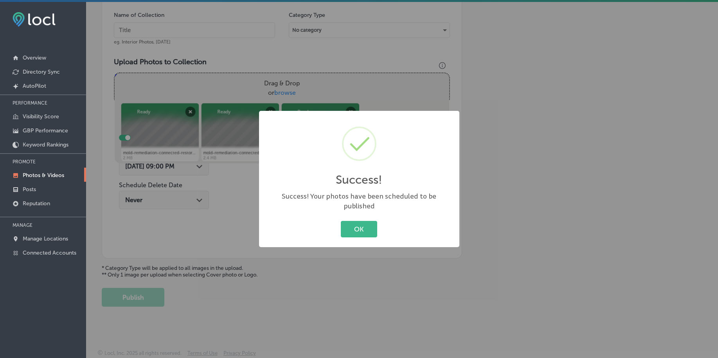
scroll to position [236, 0]
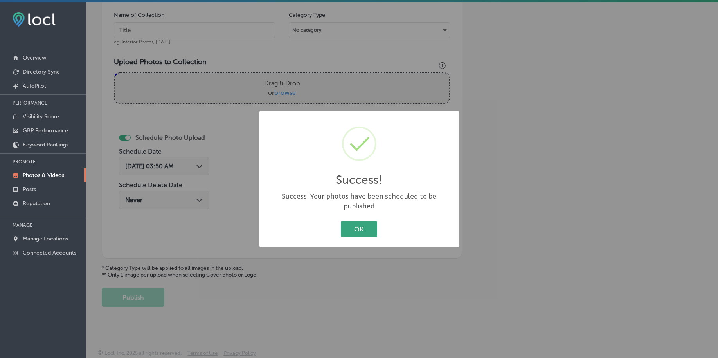
click at [362, 221] on button "OK" at bounding box center [359, 229] width 36 height 16
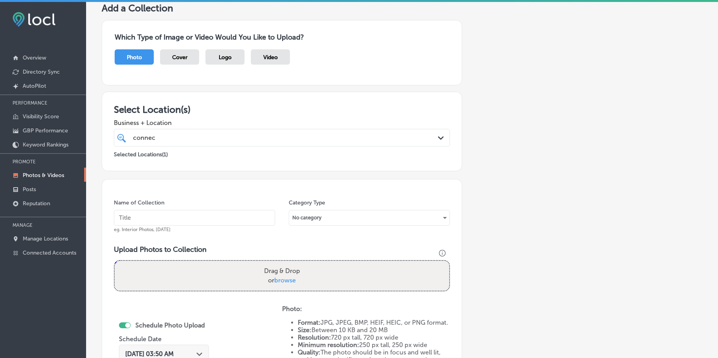
scroll to position [40, 0]
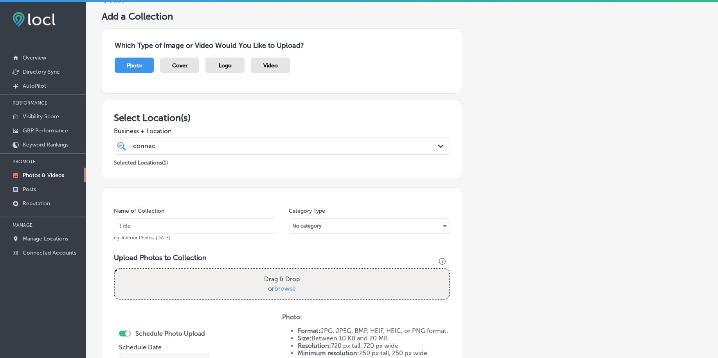
click at [174, 150] on div "connec connec" at bounding box center [267, 146] width 270 height 11
click at [161, 233] on input "text" at bounding box center [194, 226] width 161 height 16
paste input "connected-restoration-[DATE]"
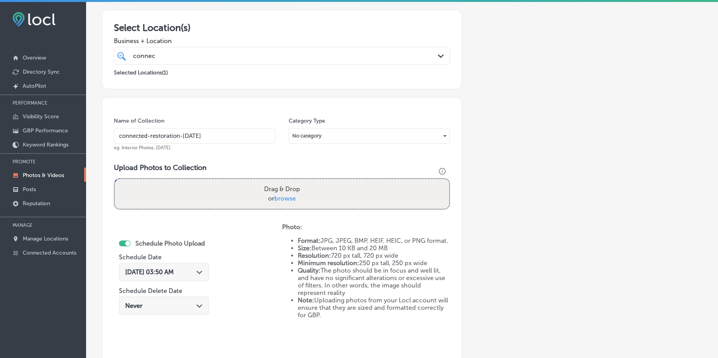
scroll to position [138, 0]
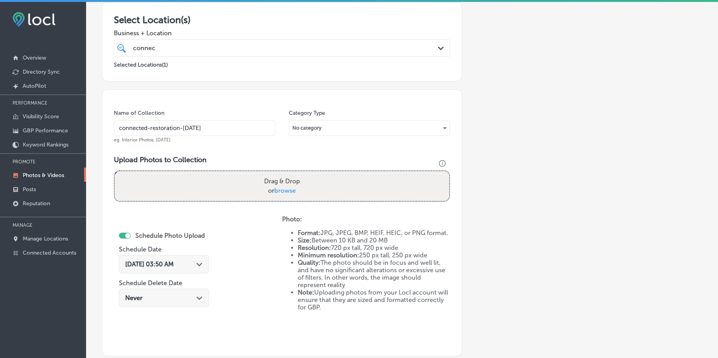
type input "connected-restoration-[DATE]"
click at [289, 192] on span "browse" at bounding box center [285, 190] width 22 height 7
click at [289, 173] on input "Drag & Drop or browse" at bounding box center [282, 172] width 335 height 2
type input "C:\fakepath\mold-remediation-connected-restoration-boise-id (10).png"
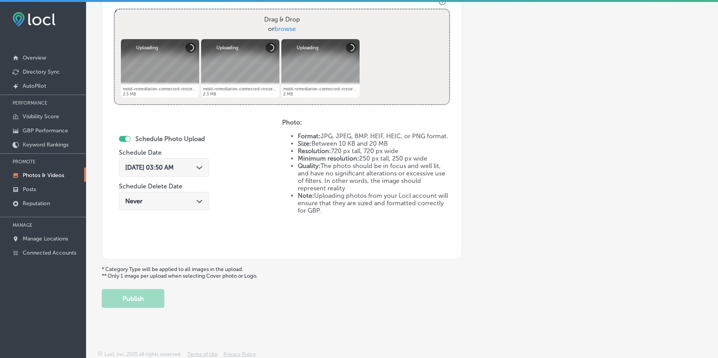
scroll to position [301, 0]
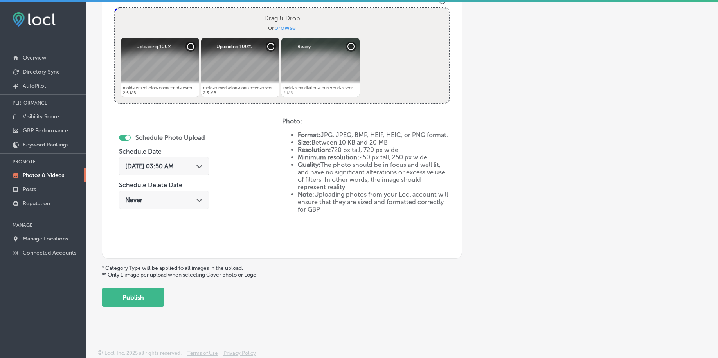
click at [168, 171] on div "[DATE] 03:50 AM Path Created with Sketch." at bounding box center [164, 166] width 90 height 18
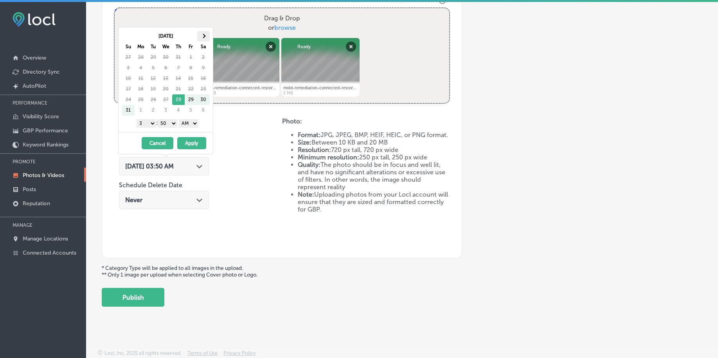
click at [204, 36] on span at bounding box center [203, 36] width 4 height 4
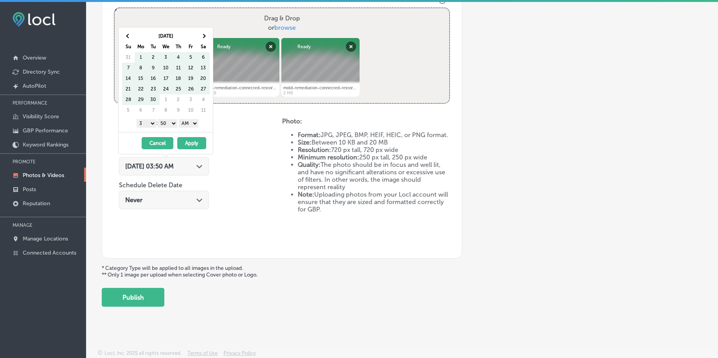
click at [204, 36] on span at bounding box center [203, 36] width 4 height 4
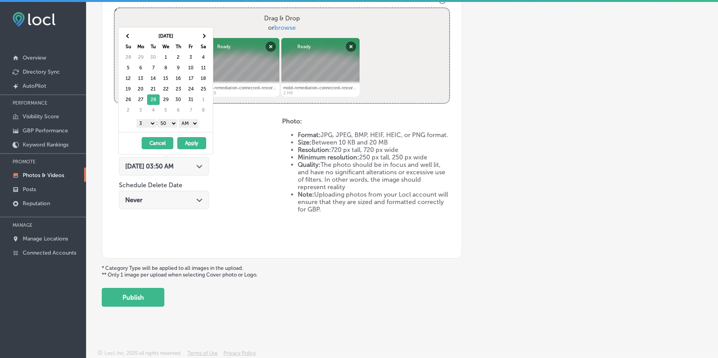
click at [143, 126] on select "1 2 3 4 5 6 7 8 9 10 11 12" at bounding box center [147, 123] width 20 height 9
click at [176, 125] on select "00 10 20 30 40 50" at bounding box center [168, 123] width 20 height 9
drag, startPoint x: 176, startPoint y: 133, endPoint x: 193, endPoint y: 125, distance: 18.8
click at [193, 125] on select "AM PM" at bounding box center [189, 123] width 20 height 9
click at [188, 144] on button "Apply" at bounding box center [191, 143] width 29 height 12
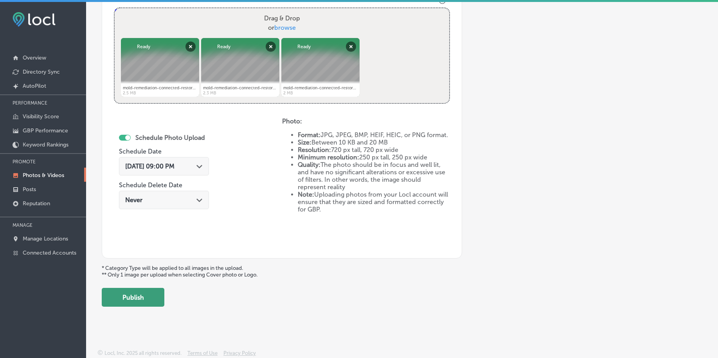
click at [140, 302] on button "Publish" at bounding box center [133, 297] width 63 height 19
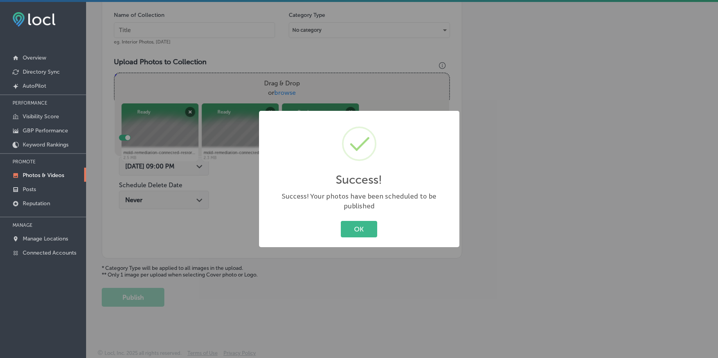
scroll to position [236, 0]
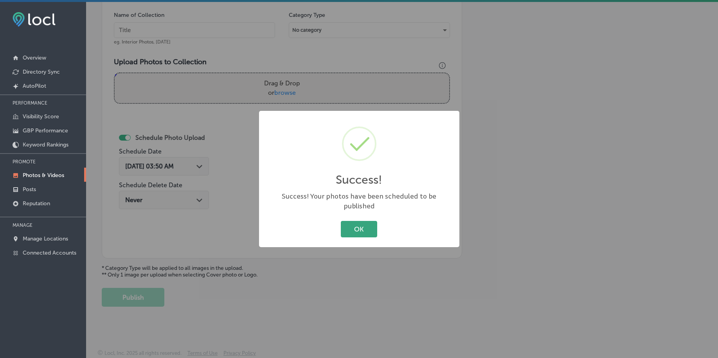
click at [356, 221] on button "OK" at bounding box center [359, 229] width 36 height 16
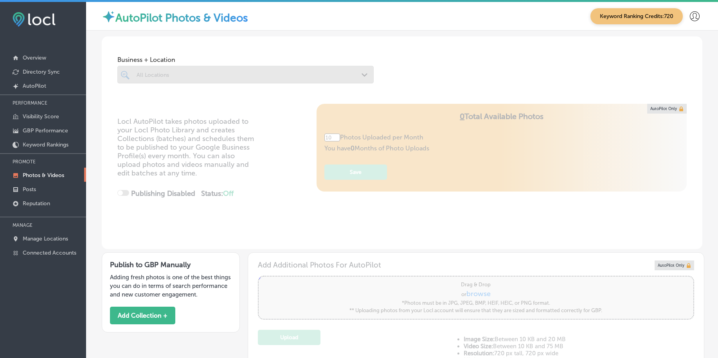
type input "5"
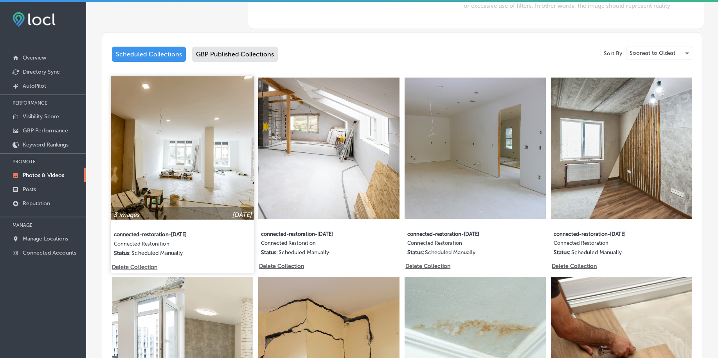
scroll to position [343, 0]
